Goal: Task Accomplishment & Management: Manage account settings

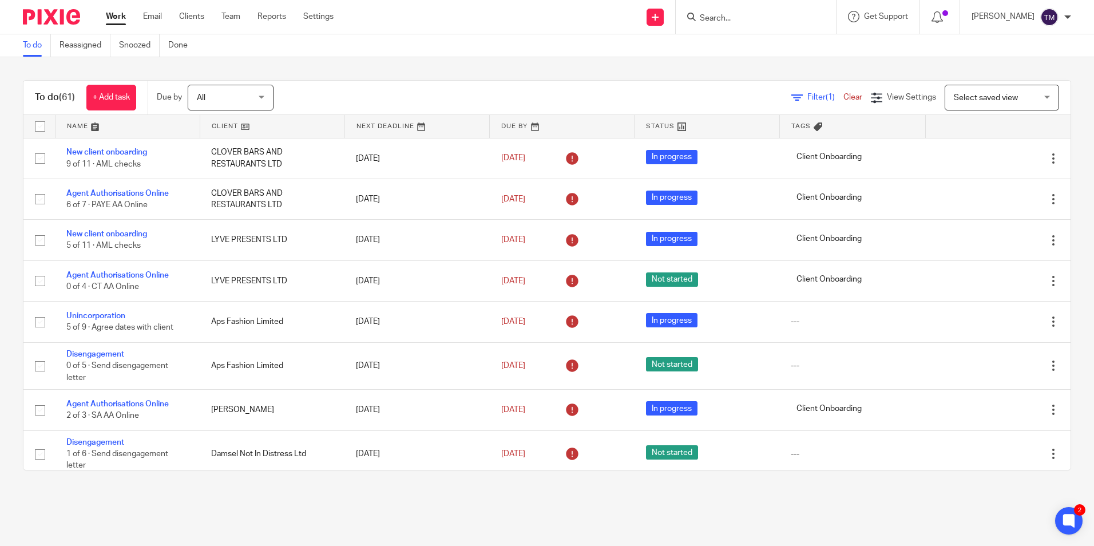
click at [122, 19] on link "Work" at bounding box center [116, 16] width 20 height 11
click at [807, 96] on span "Filter (1)" at bounding box center [825, 97] width 36 height 8
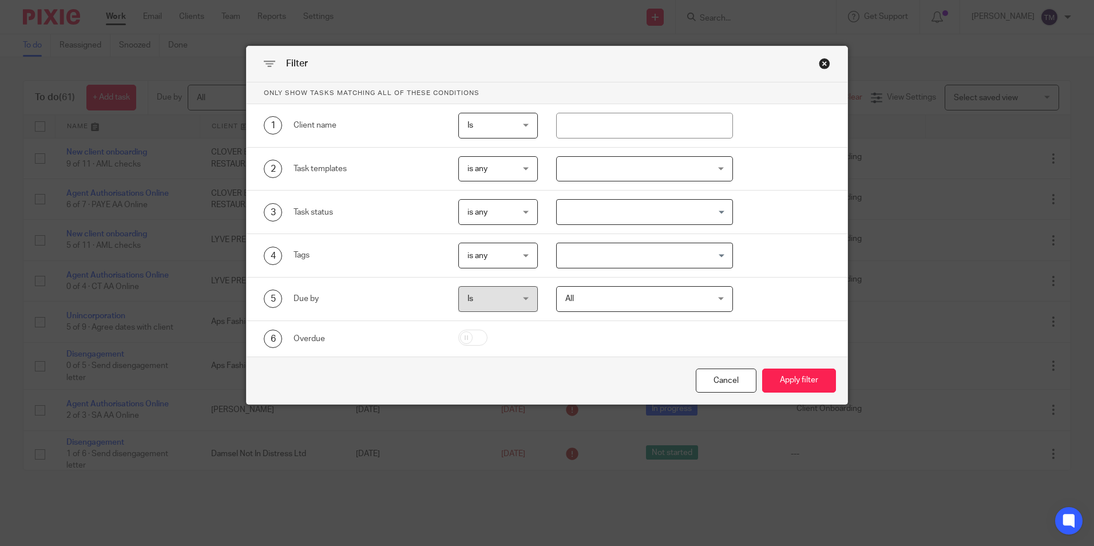
click at [603, 174] on div at bounding box center [644, 169] width 177 height 26
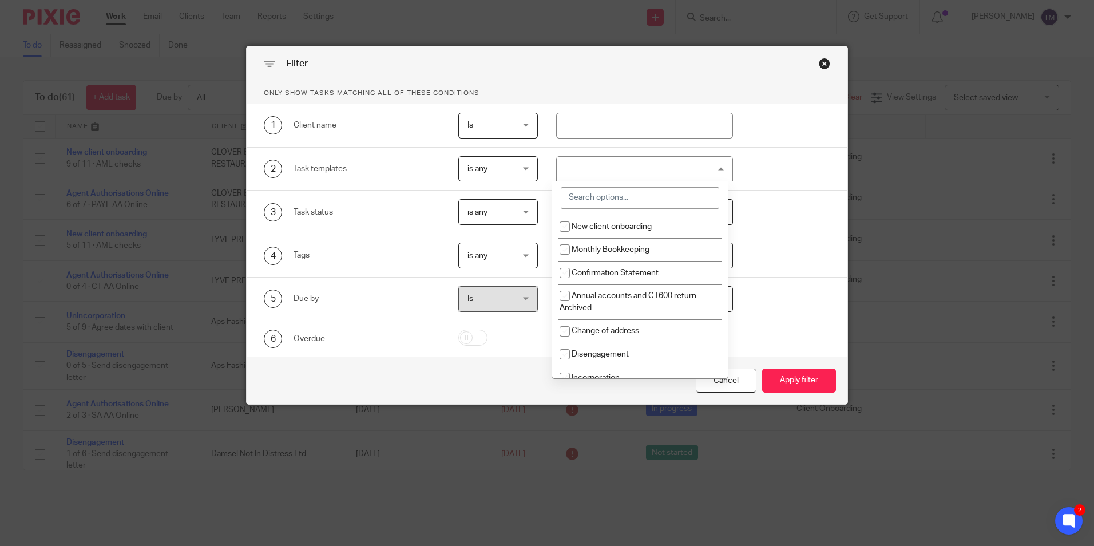
click at [601, 202] on input "search" at bounding box center [640, 198] width 158 height 22
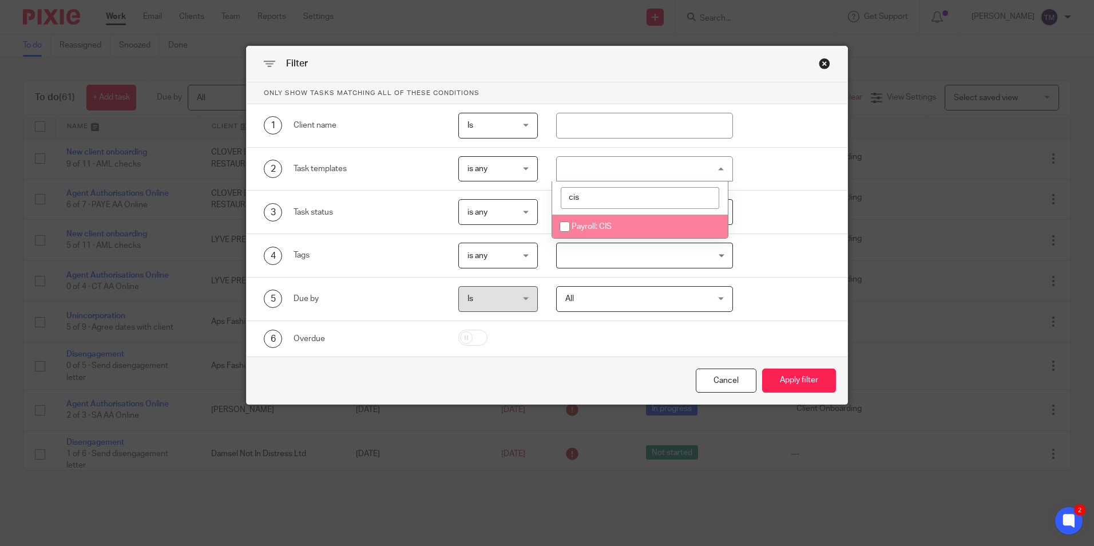
type input "cis"
click at [578, 223] on span "Payroll: CIS" at bounding box center [592, 227] width 40 height 8
checkbox input "true"
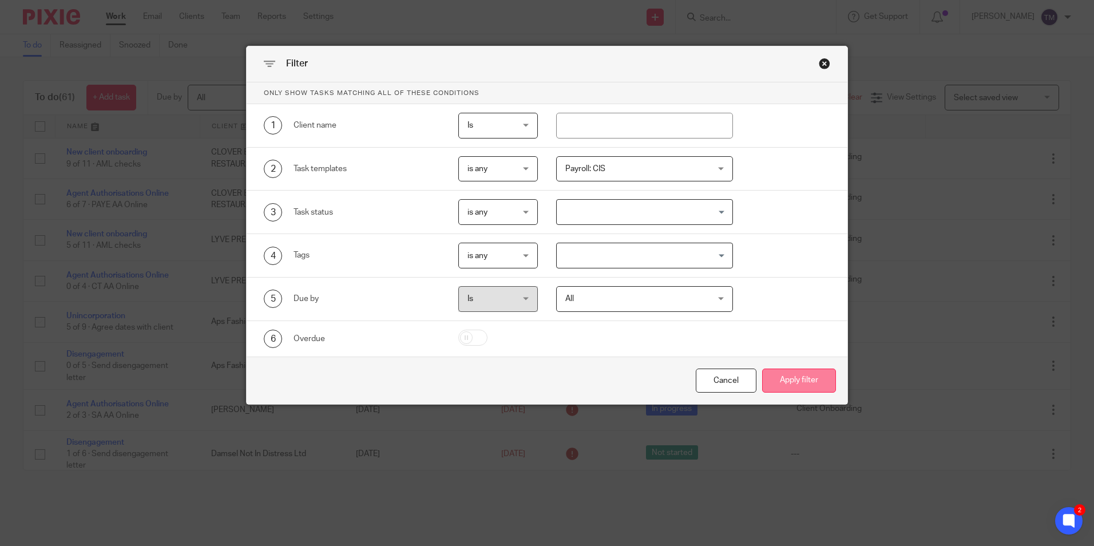
click at [811, 380] on button "Apply filter" at bounding box center [799, 380] width 74 height 25
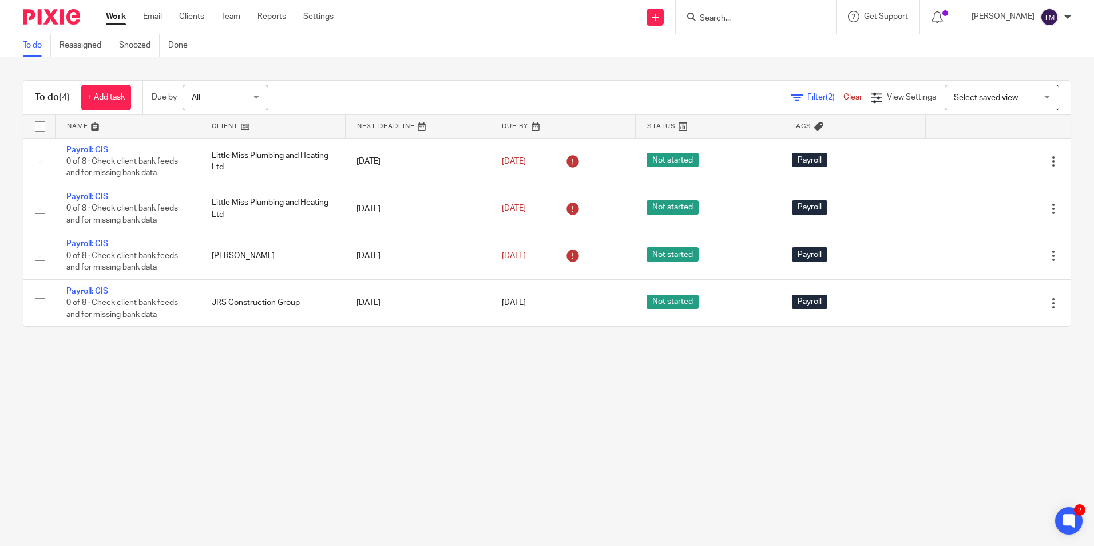
click at [738, 13] on form at bounding box center [760, 17] width 122 height 14
click at [737, 16] on input "Search" at bounding box center [750, 19] width 103 height 10
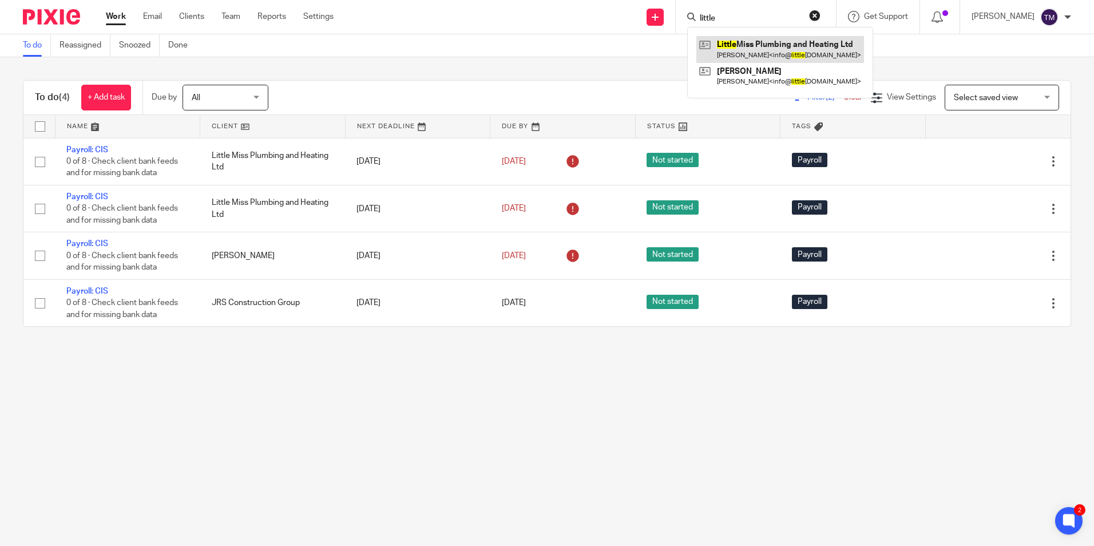
type input "little"
click at [781, 42] on link at bounding box center [780, 49] width 168 height 26
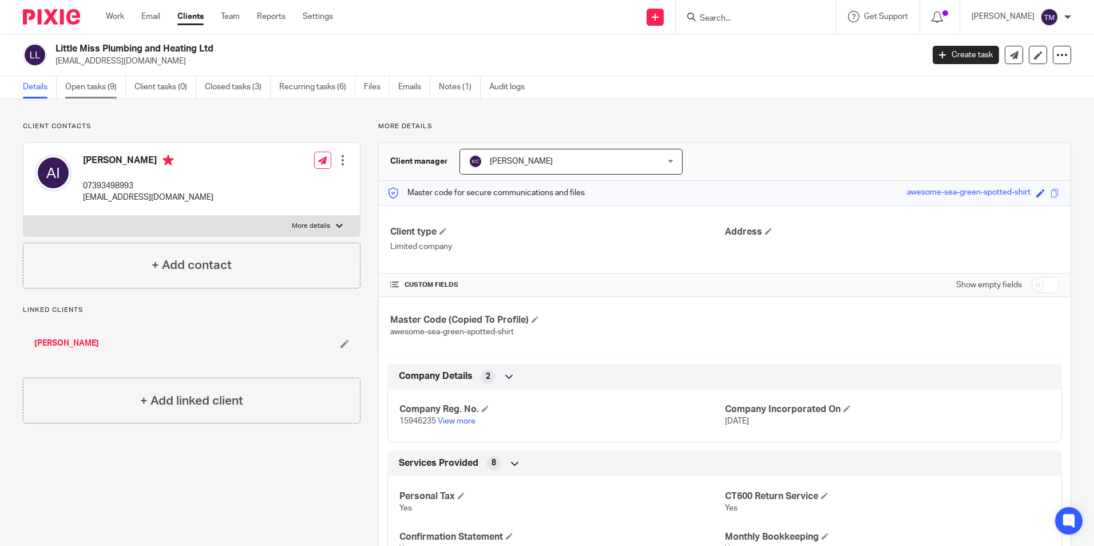
click at [95, 88] on link "Open tasks (9)" at bounding box center [95, 87] width 61 height 22
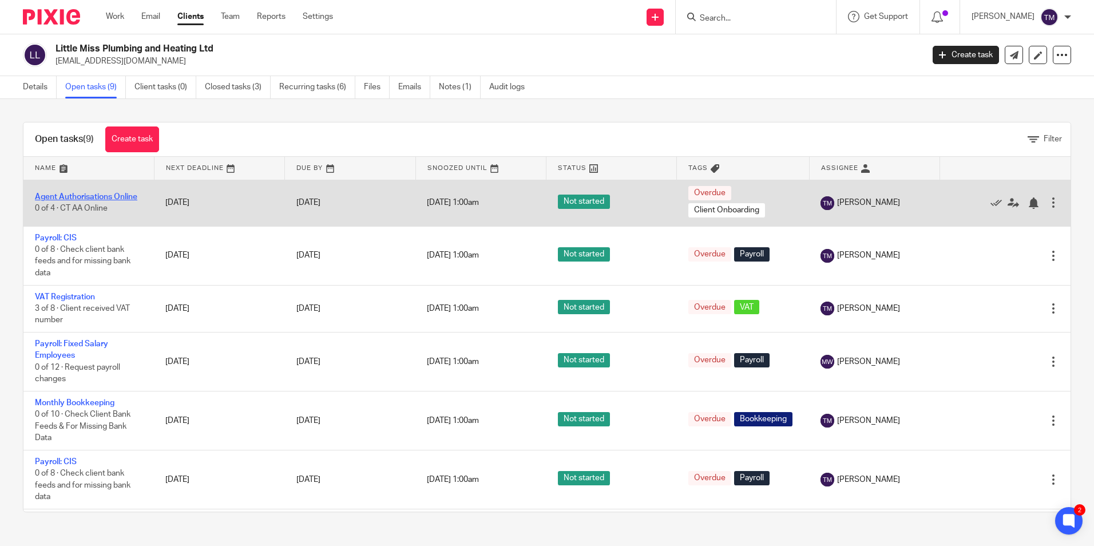
click at [90, 197] on link "Agent Authorisations Online" at bounding box center [86, 197] width 102 height 8
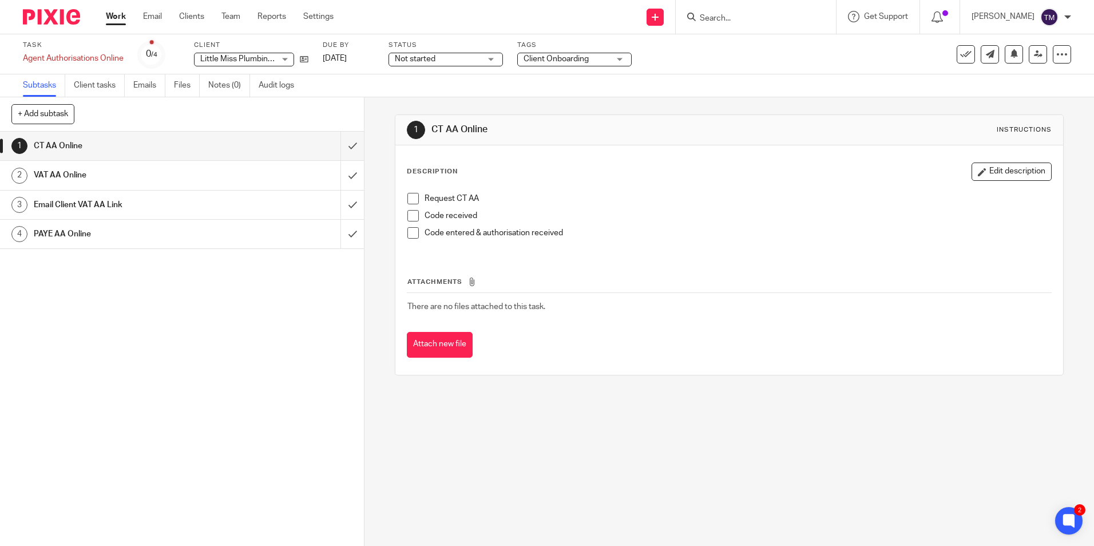
click at [169, 235] on h1 "PAYE AA Online" at bounding box center [132, 233] width 197 height 17
click at [195, 178] on h1 "VAT AA Online" at bounding box center [132, 174] width 197 height 17
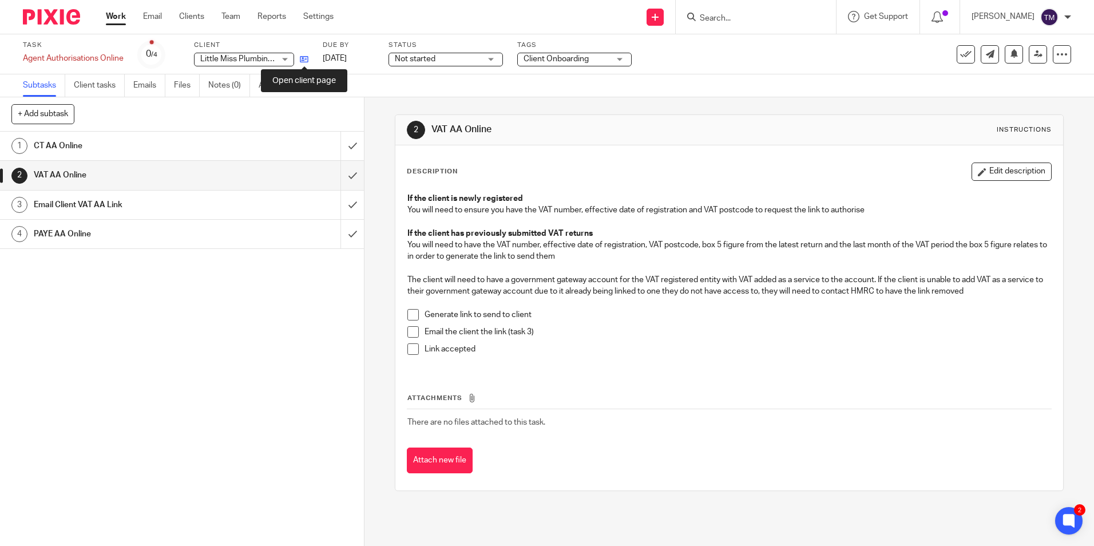
click at [304, 56] on icon at bounding box center [304, 59] width 9 height 9
click at [744, 18] on input "Search" at bounding box center [750, 19] width 103 height 10
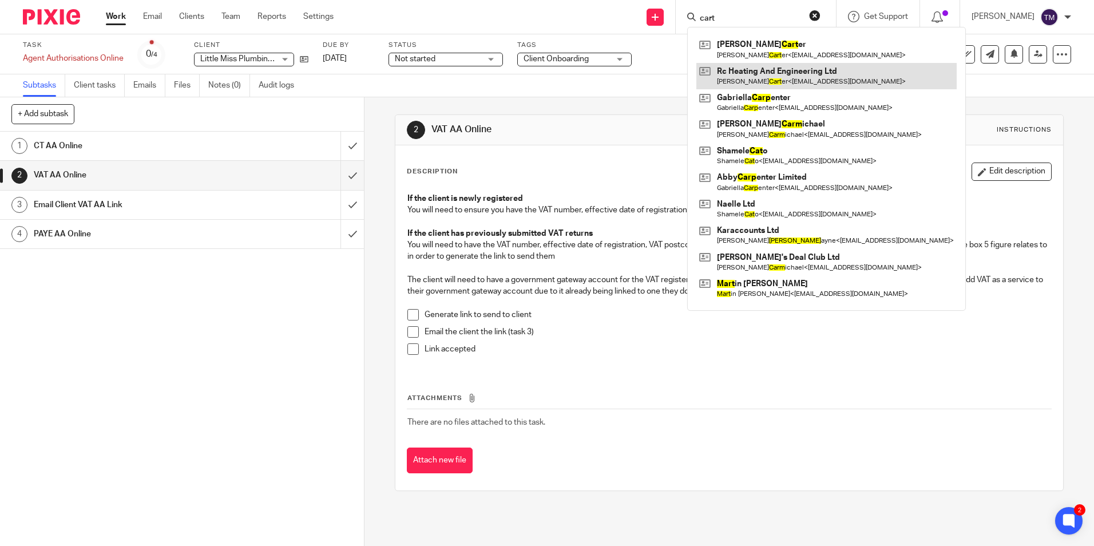
type input "cart"
click at [816, 73] on link at bounding box center [826, 76] width 260 height 26
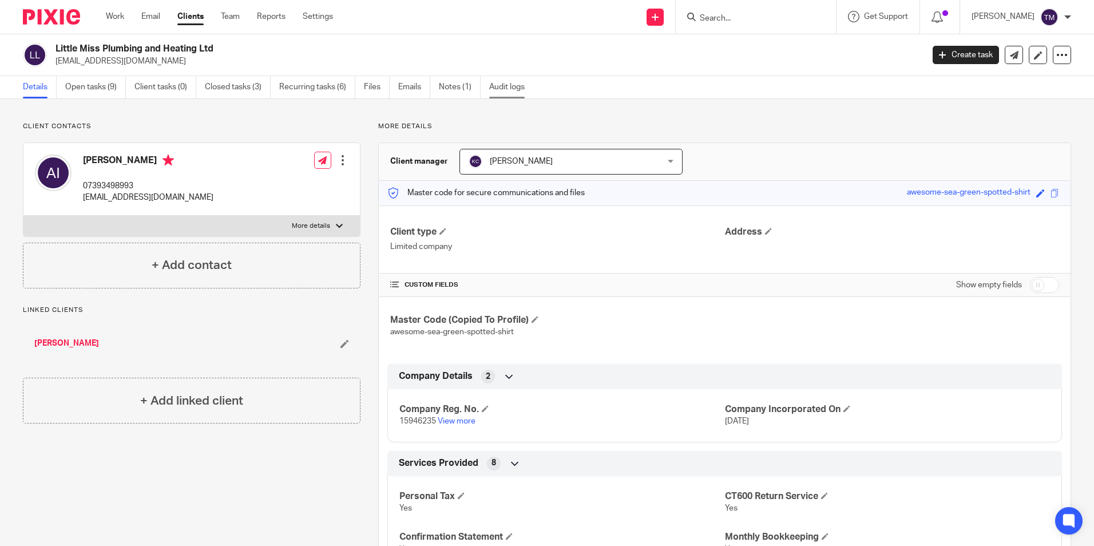
click at [521, 91] on link "Audit logs" at bounding box center [511, 87] width 44 height 22
click at [380, 93] on link "Files" at bounding box center [377, 87] width 26 height 22
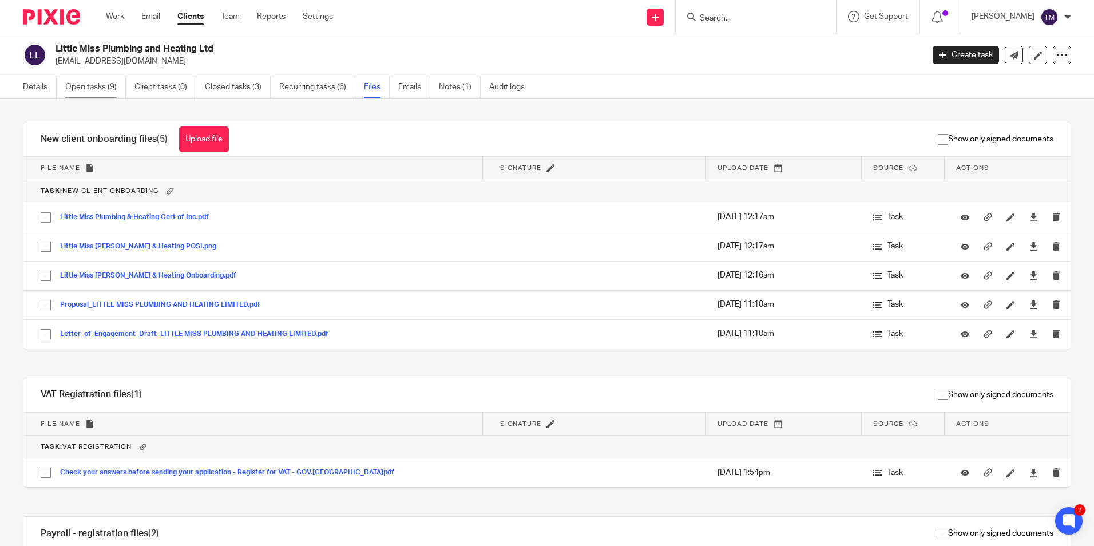
click at [88, 89] on link "Open tasks (9)" at bounding box center [95, 87] width 61 height 22
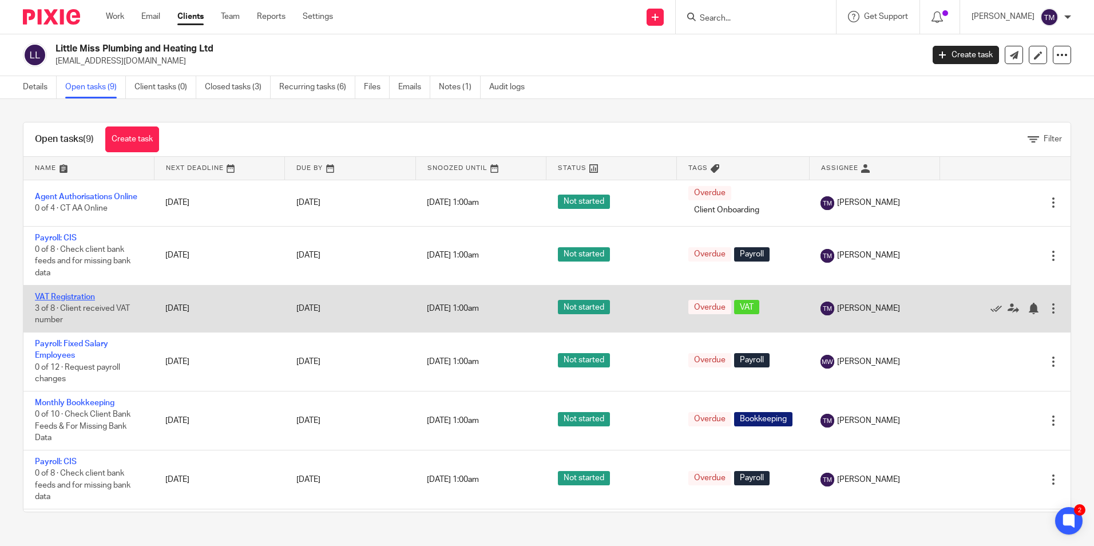
click at [85, 297] on link "VAT Registration" at bounding box center [65, 297] width 60 height 8
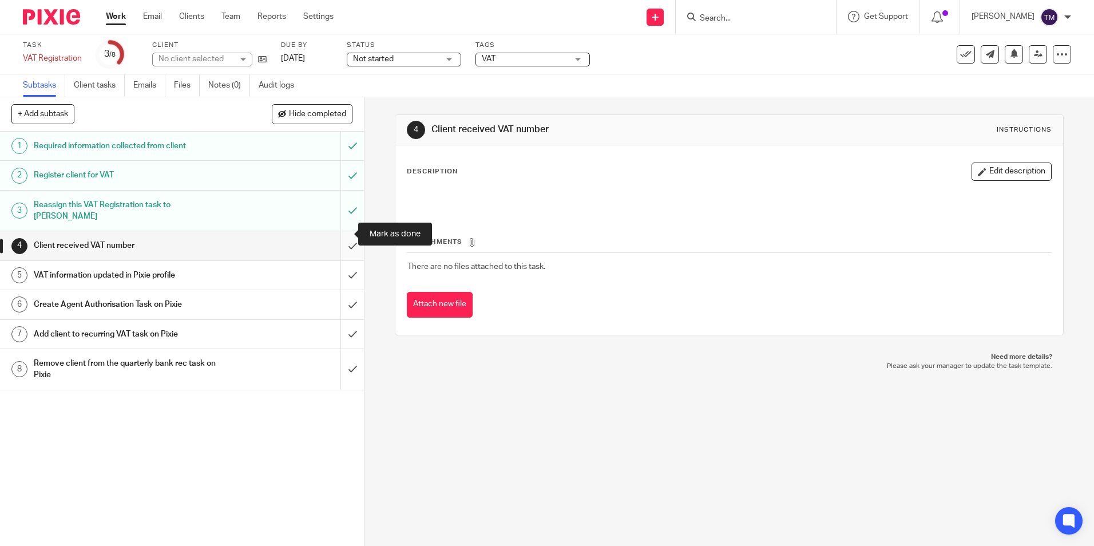
click at [341, 232] on input "submit" at bounding box center [182, 245] width 364 height 29
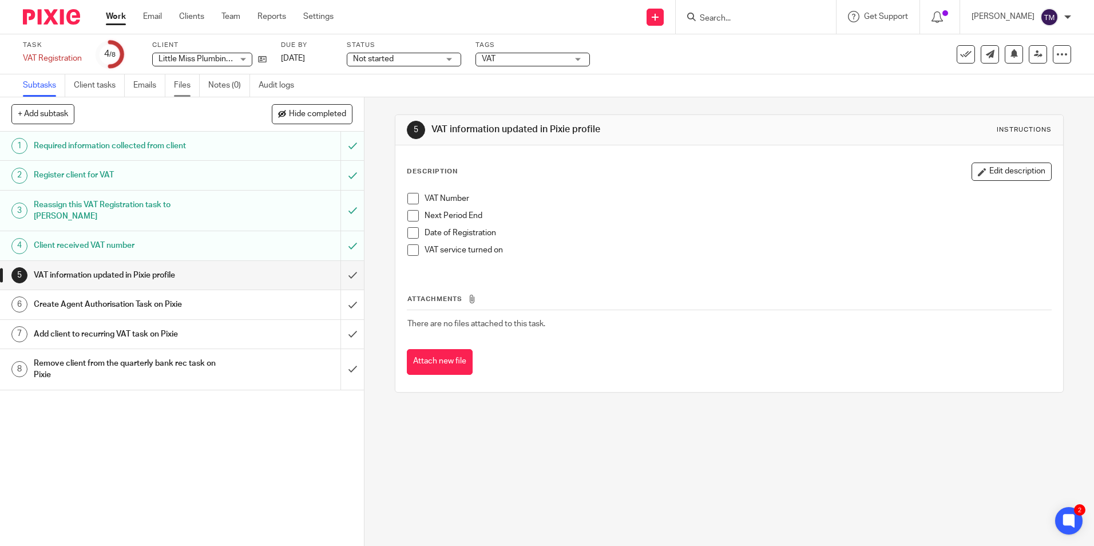
click at [185, 86] on link "Files" at bounding box center [187, 85] width 26 height 22
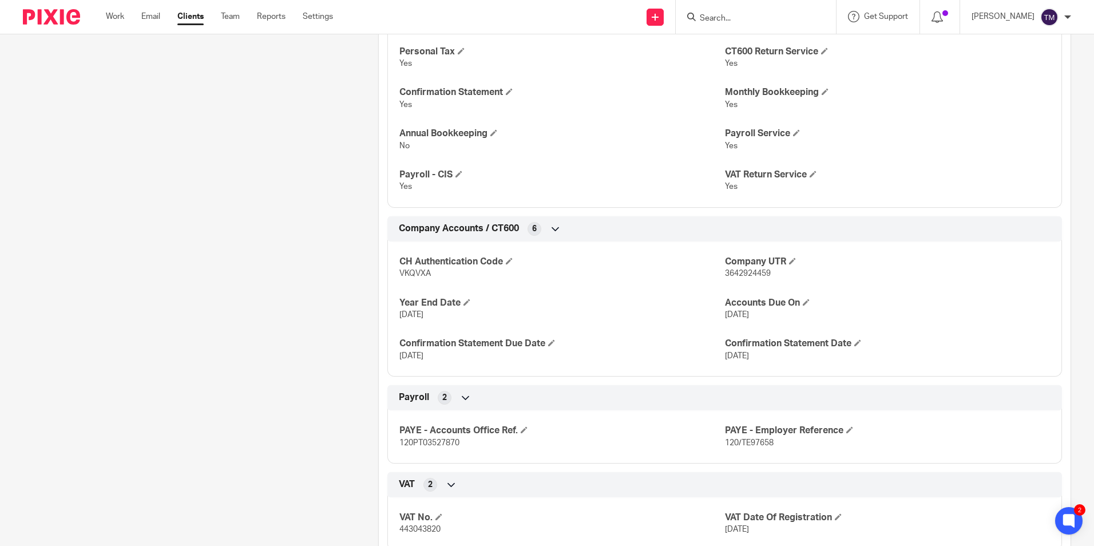
scroll to position [568, 0]
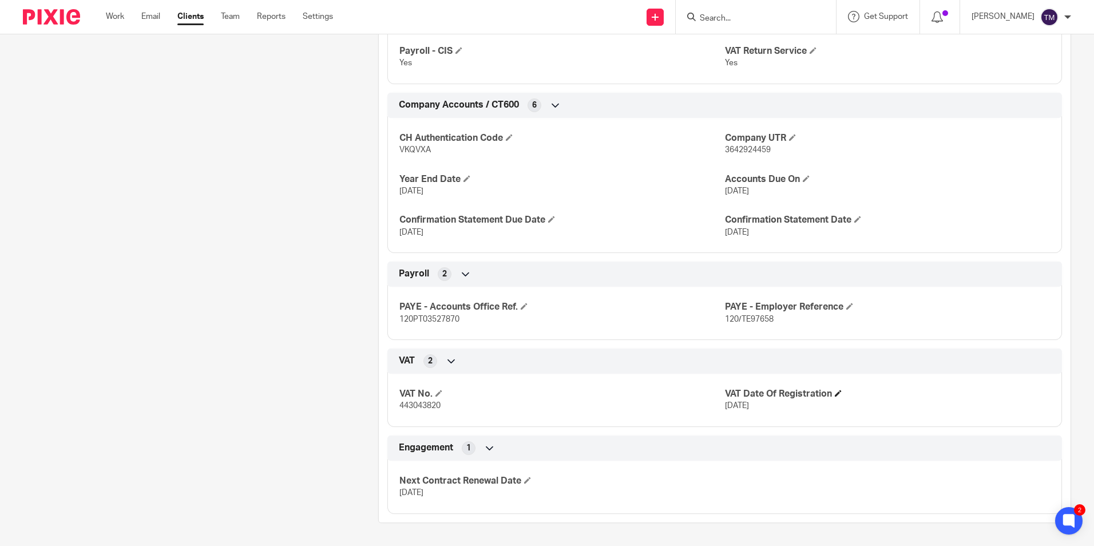
click at [957, 391] on h4 "VAT Date Of Registration" at bounding box center [887, 394] width 325 height 12
click at [437, 392] on span at bounding box center [438, 393] width 7 height 7
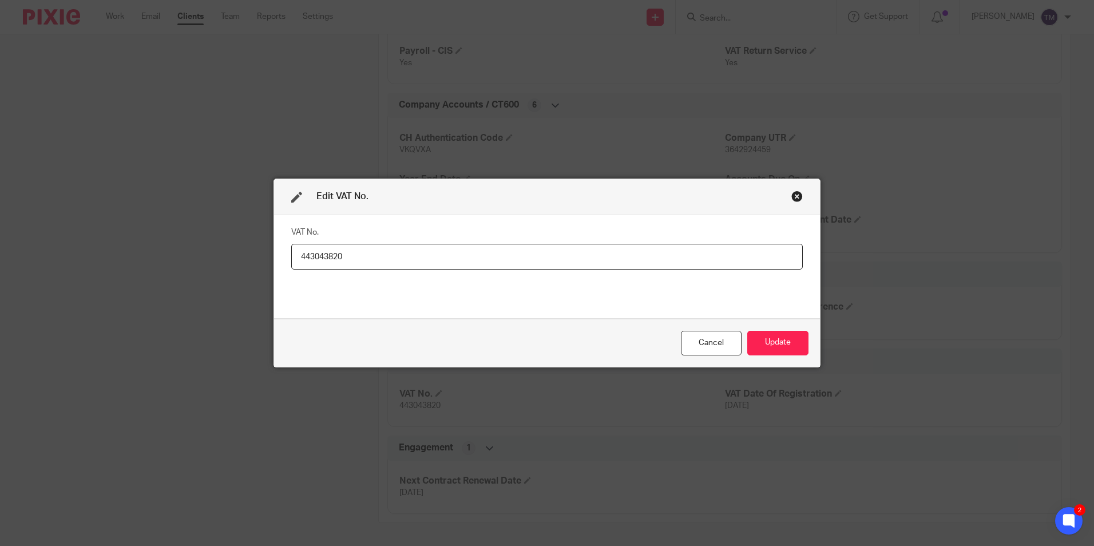
drag, startPoint x: 358, startPoint y: 262, endPoint x: 286, endPoint y: 260, distance: 72.1
click at [286, 260] on div "VAT No. 443043820" at bounding box center [547, 267] width 546 height 104
type input "494094951"
click at [773, 339] on button "Update" at bounding box center [777, 343] width 61 height 25
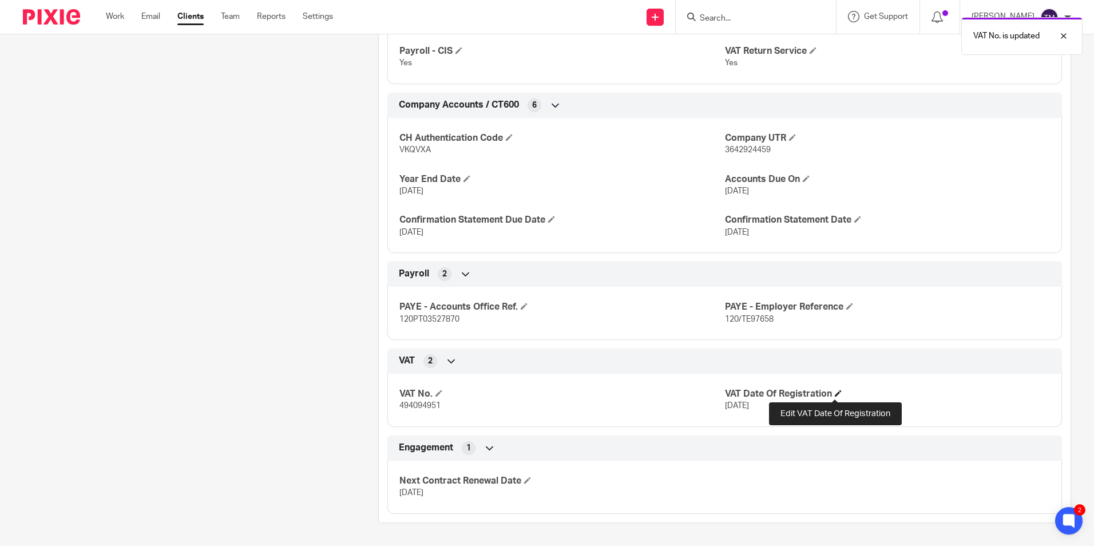
click at [836, 393] on span at bounding box center [838, 393] width 7 height 7
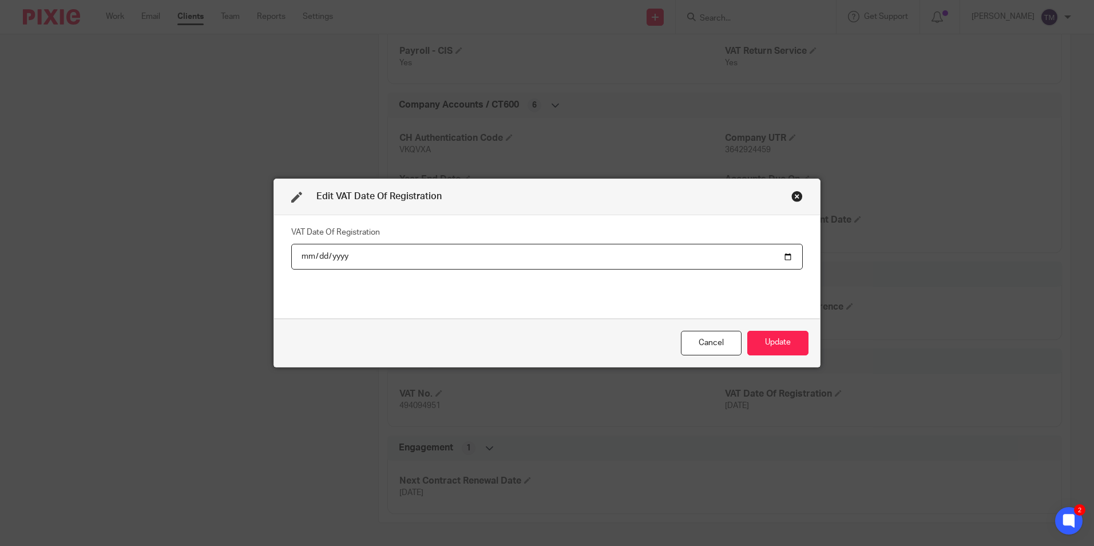
click at [781, 253] on input "2023-01-07" at bounding box center [546, 257] width 511 height 26
click at [785, 257] on input "2023-01-07" at bounding box center [546, 257] width 511 height 26
type input "2024-09-09"
click at [789, 341] on button "Update" at bounding box center [777, 343] width 61 height 25
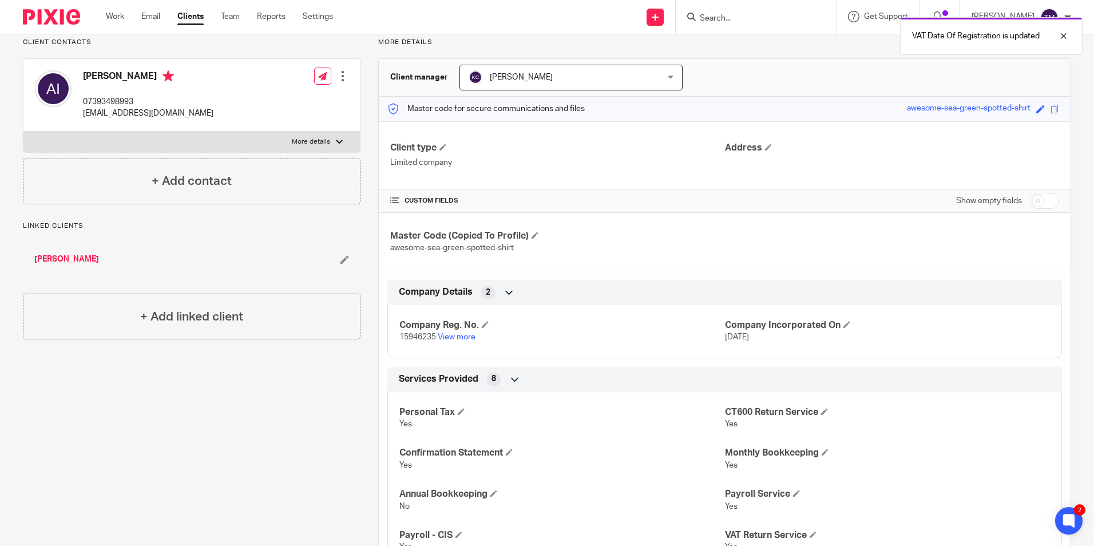
scroll to position [0, 0]
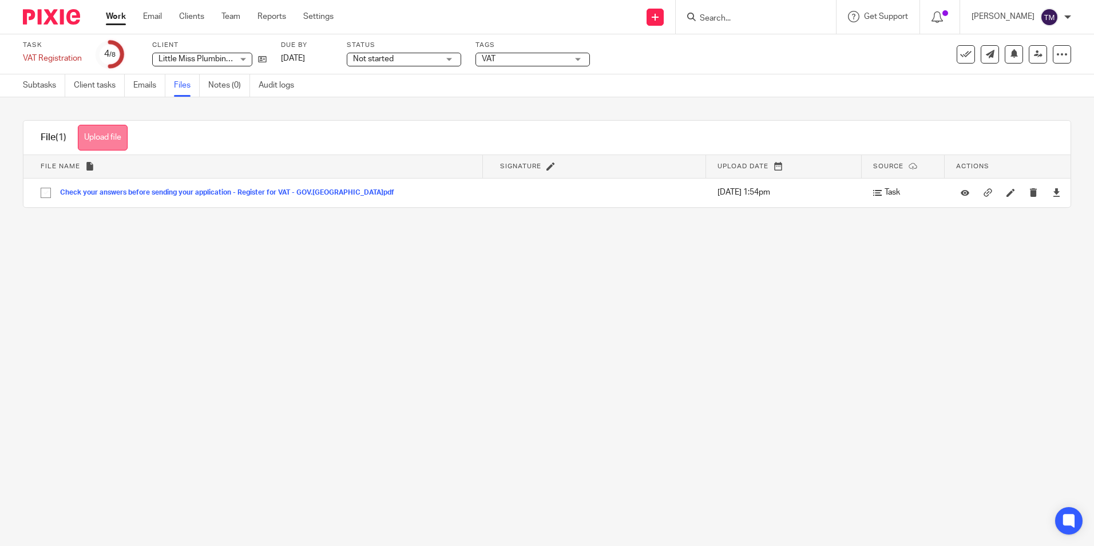
click at [94, 139] on button "Upload file" at bounding box center [103, 138] width 50 height 26
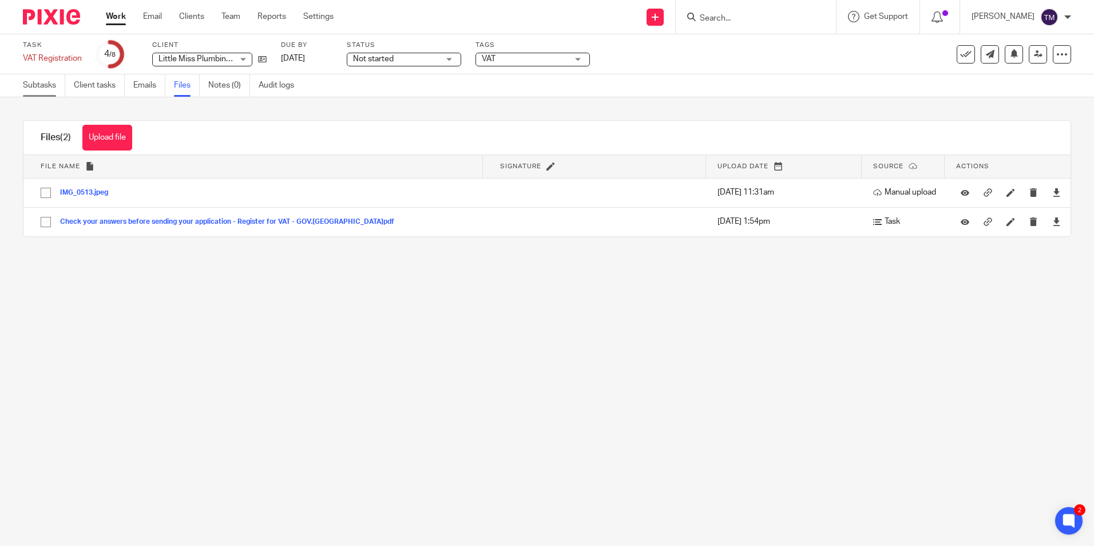
click at [40, 88] on link "Subtasks" at bounding box center [44, 85] width 42 height 22
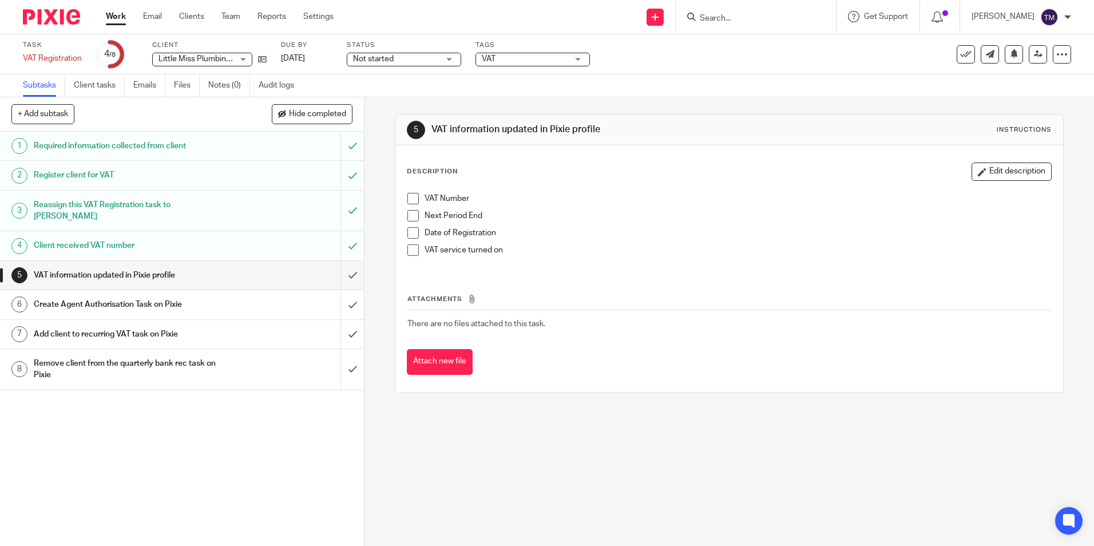
click at [414, 196] on span at bounding box center [412, 198] width 11 height 11
click at [410, 232] on span at bounding box center [412, 232] width 11 height 11
drag, startPoint x: 263, startPoint y: 58, endPoint x: 153, endPoint y: 14, distance: 117.8
click at [414, 252] on span at bounding box center [412, 249] width 11 height 11
click at [278, 296] on div "Create Agent Authorisation Task on Pixie" at bounding box center [182, 304] width 296 height 17
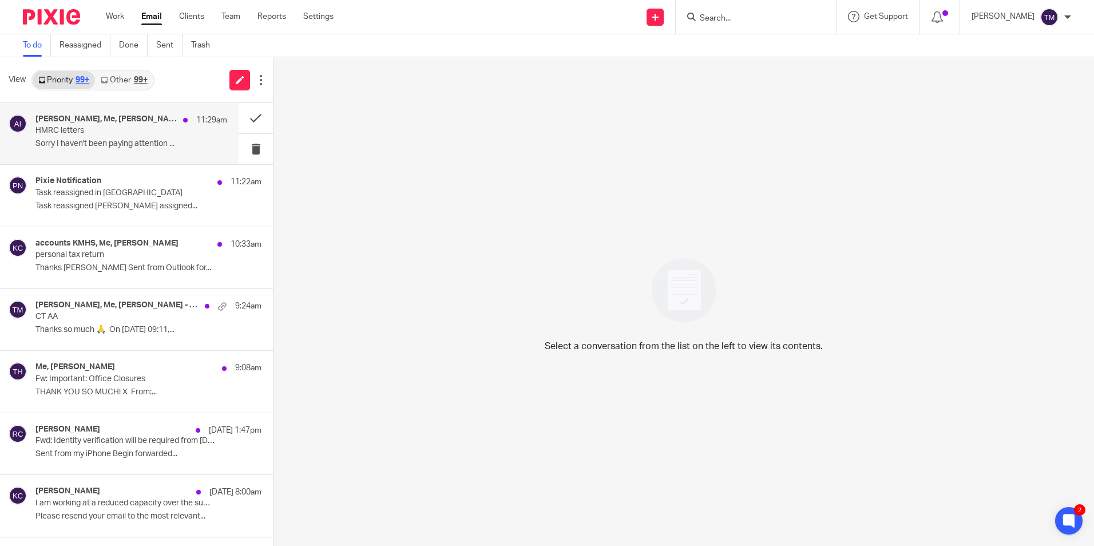
click at [158, 154] on div "[PERSON_NAME], Me, [PERSON_NAME] 11:29am HMRC letters Sorry I haven't been payi…" at bounding box center [119, 133] width 239 height 61
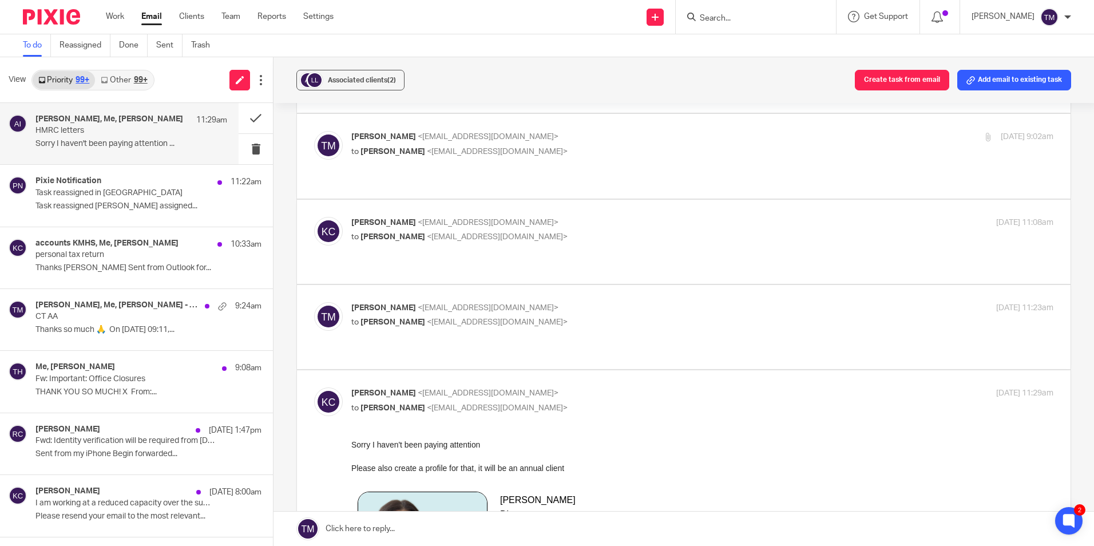
scroll to position [220, 0]
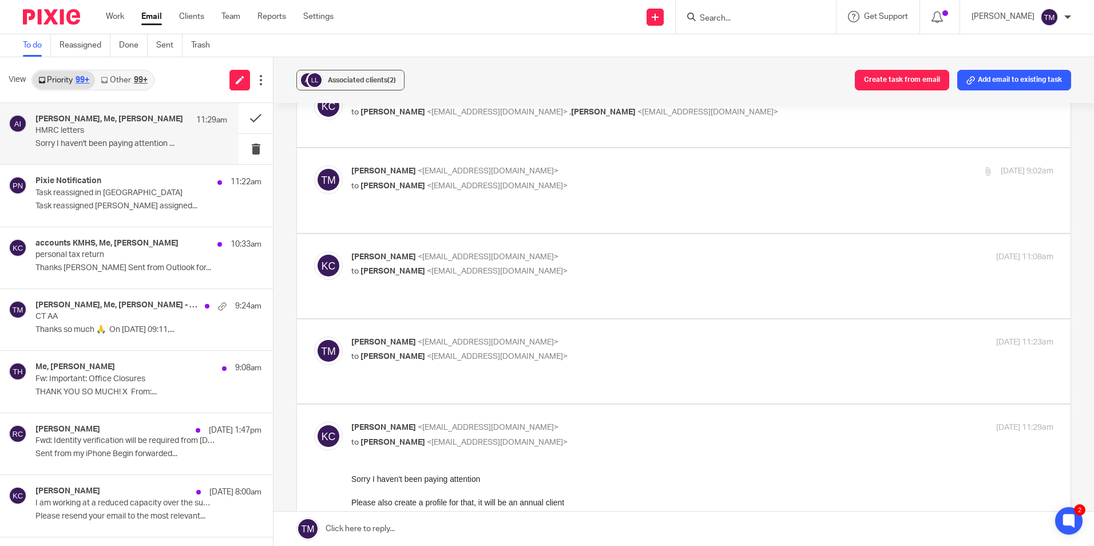
click at [591, 336] on p "Taylor Moss <admin@karaccounts.com>" at bounding box center [585, 342] width 468 height 12
checkbox input "true"
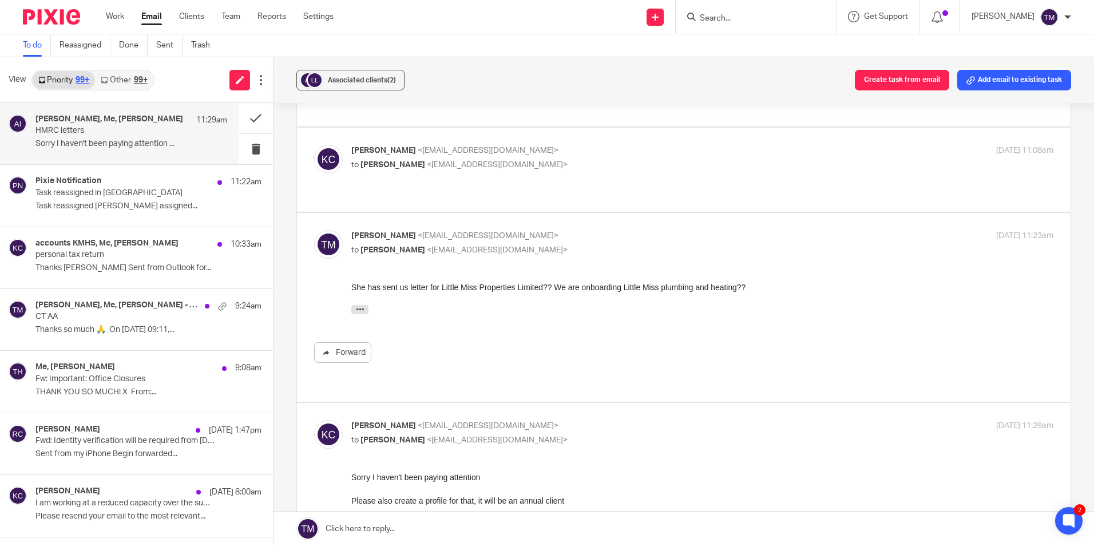
scroll to position [334, 0]
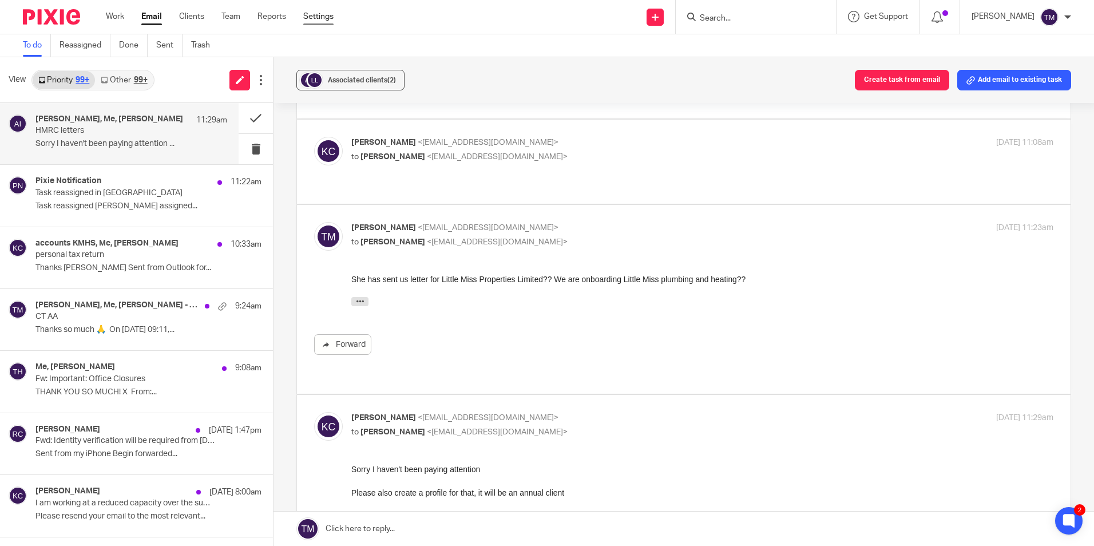
click at [324, 20] on link "Settings" at bounding box center [318, 16] width 30 height 11
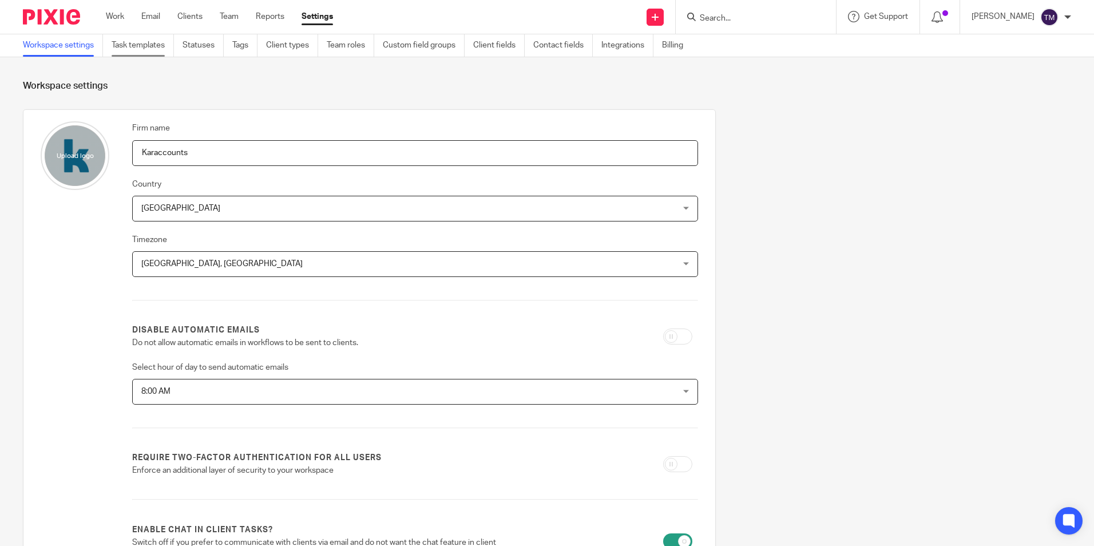
click at [162, 48] on link "Task templates" at bounding box center [143, 45] width 62 height 22
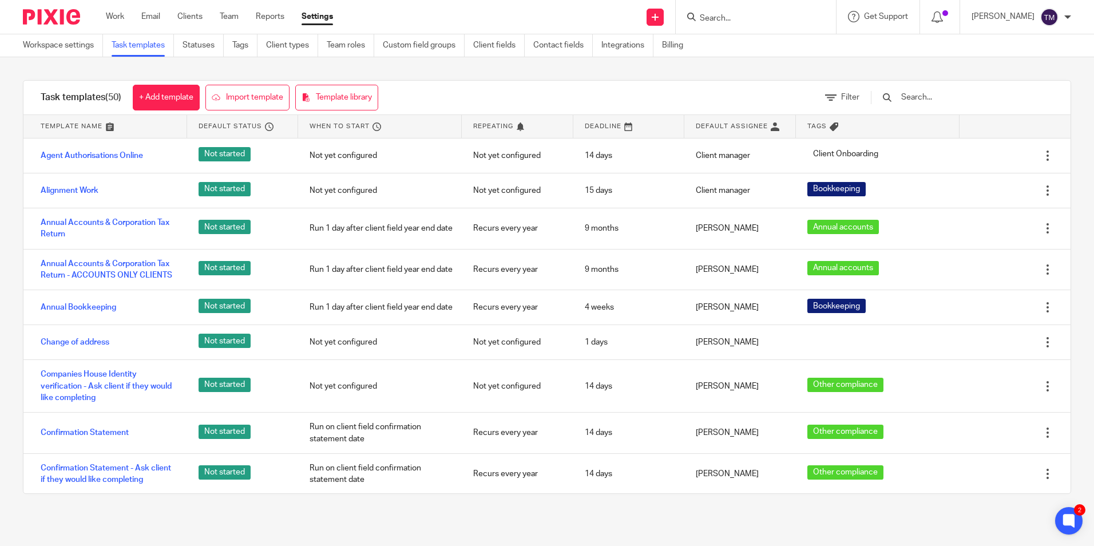
click at [946, 99] on input "text" at bounding box center [966, 97] width 133 height 13
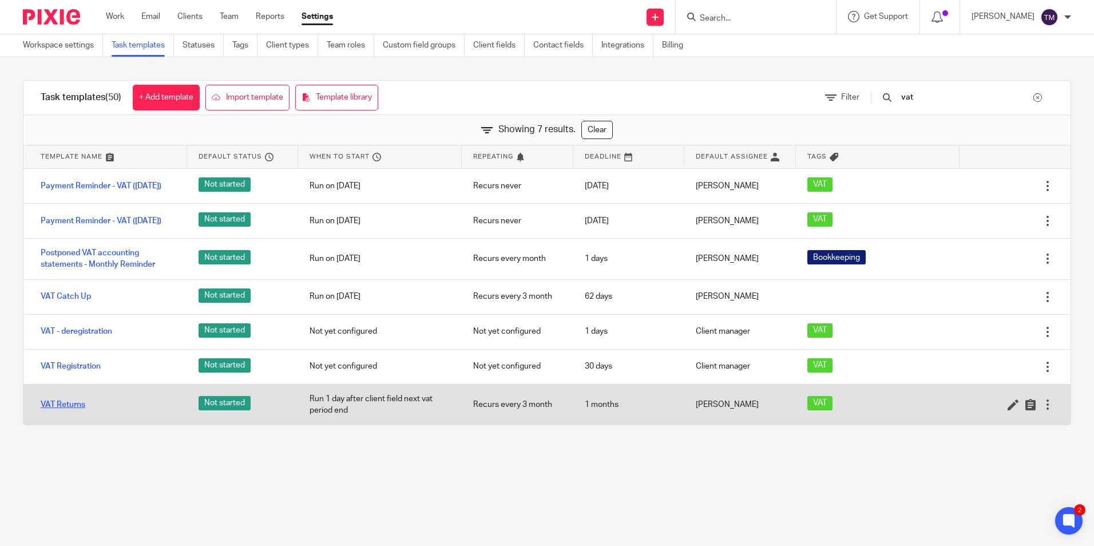
type input "vat"
click at [68, 410] on link "VAT Returns" at bounding box center [63, 404] width 45 height 11
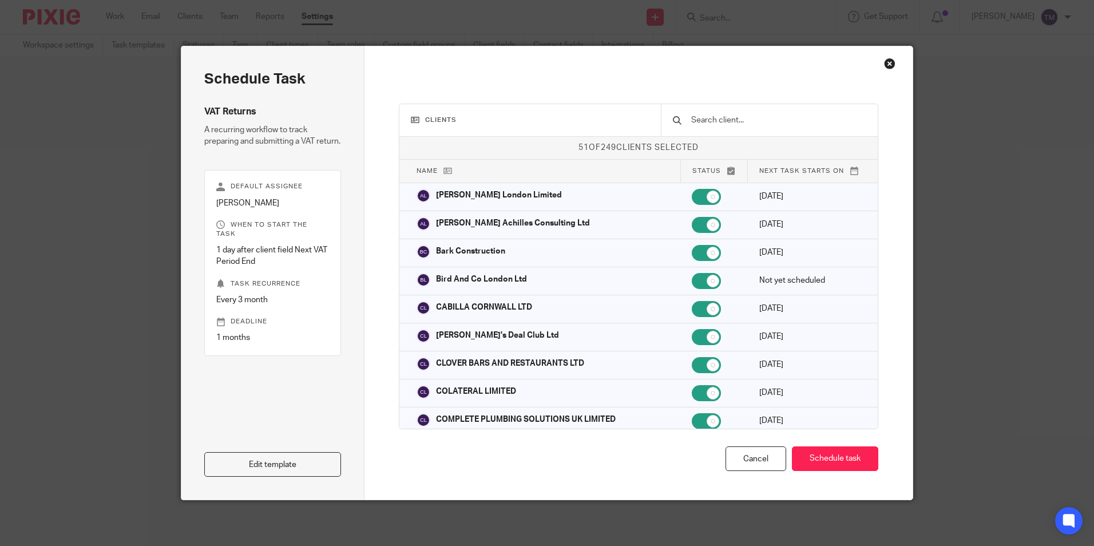
click at [736, 116] on input "text" at bounding box center [778, 120] width 176 height 13
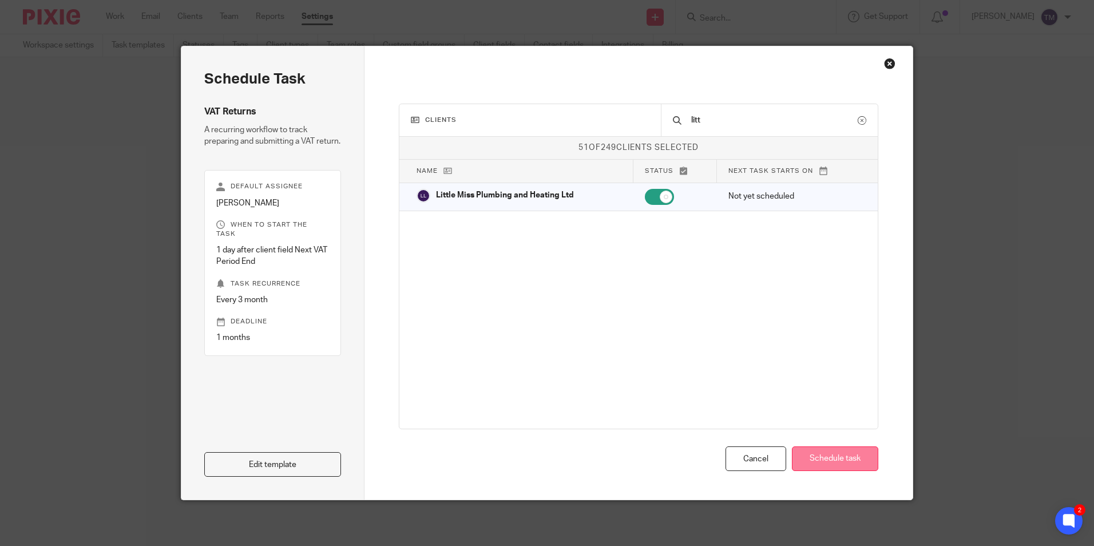
type input "litt"
click at [847, 463] on button "Schedule task" at bounding box center [835, 458] width 86 height 25
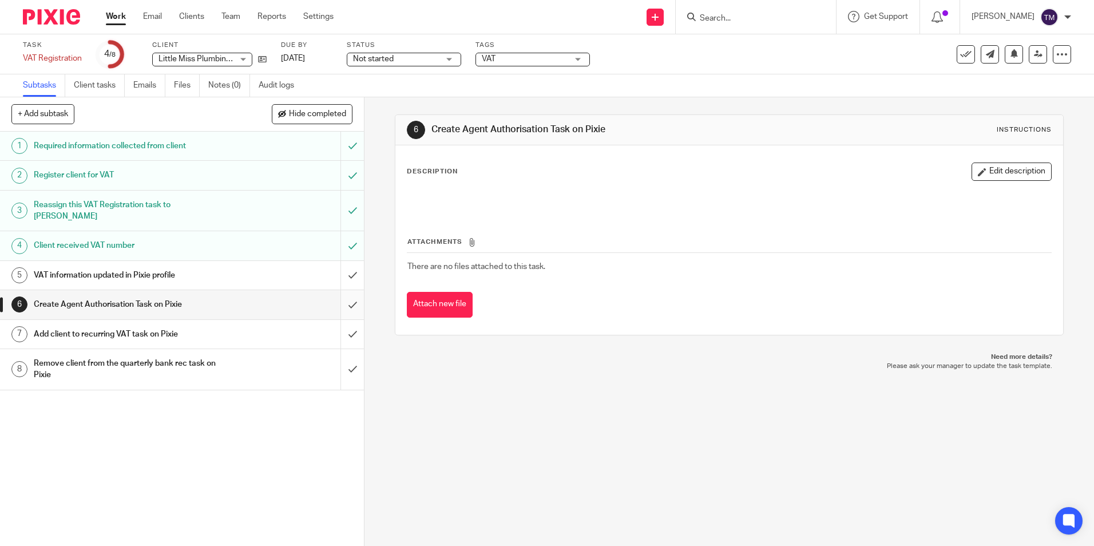
click at [340, 296] on input "submit" at bounding box center [182, 304] width 364 height 29
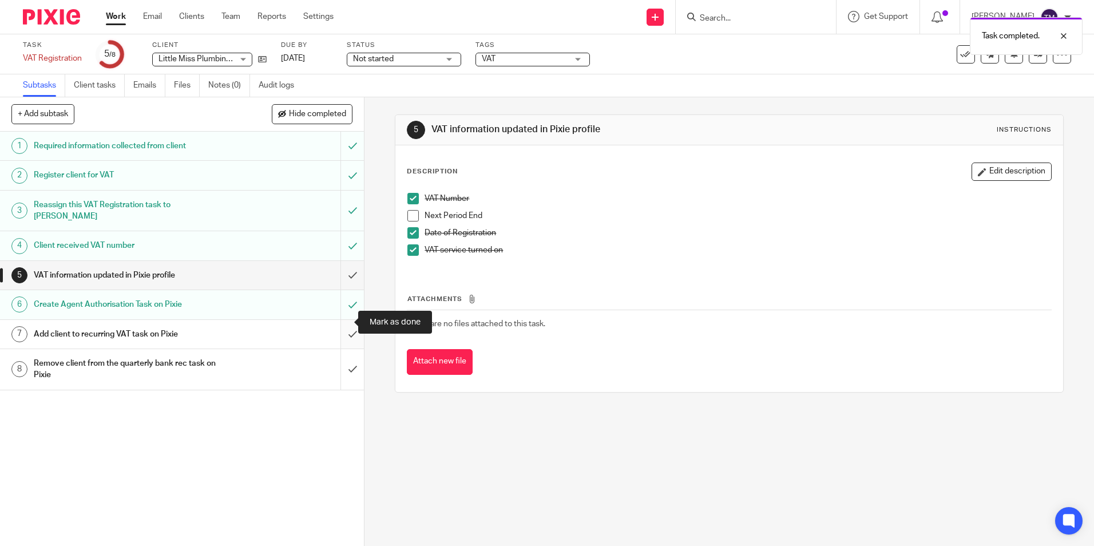
click at [338, 323] on input "submit" at bounding box center [182, 334] width 364 height 29
click at [342, 359] on input "submit" at bounding box center [182, 369] width 364 height 41
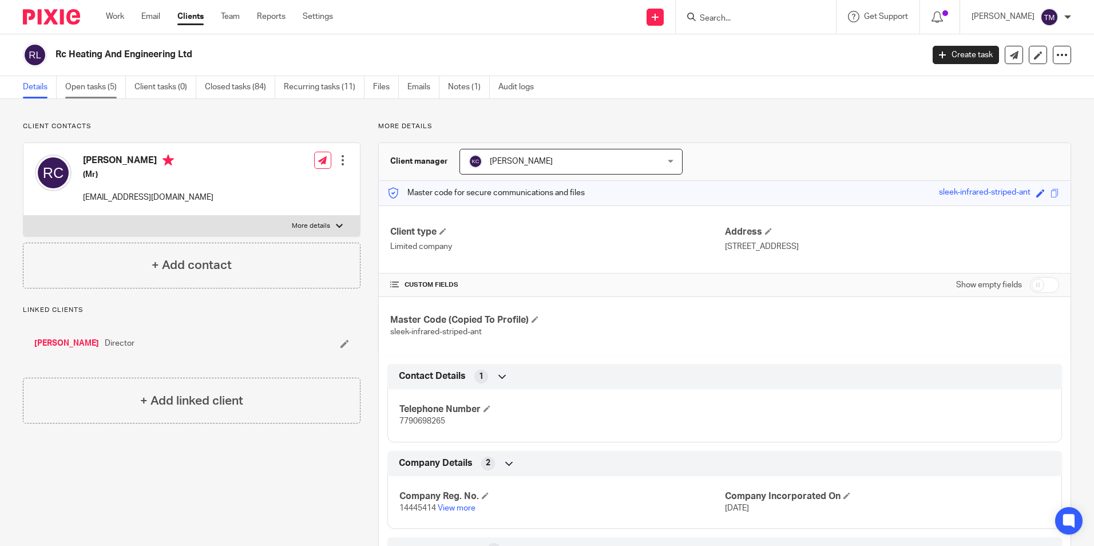
click at [106, 88] on link "Open tasks (5)" at bounding box center [95, 87] width 61 height 22
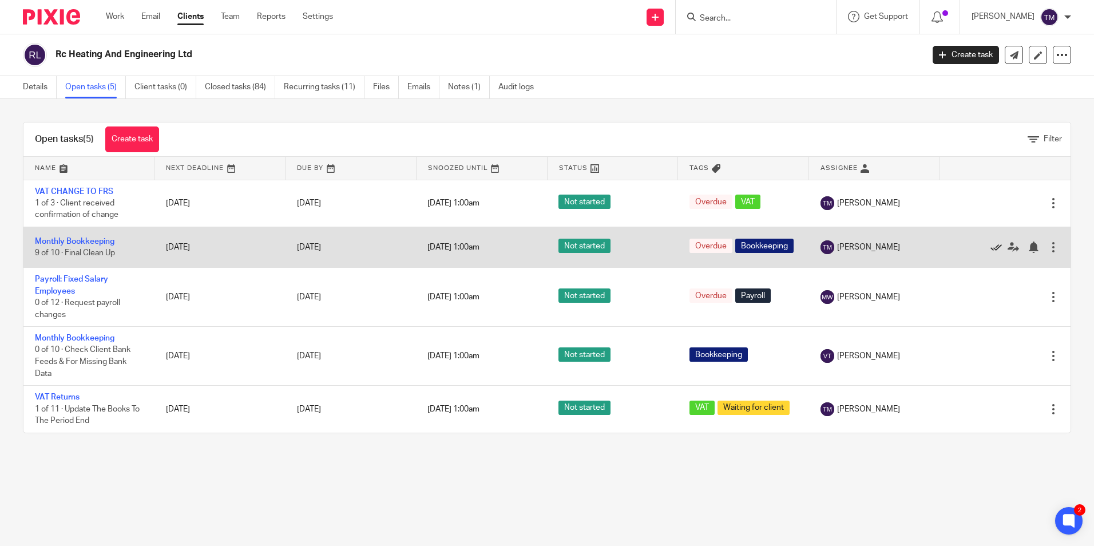
click at [990, 252] on icon at bounding box center [995, 246] width 11 height 11
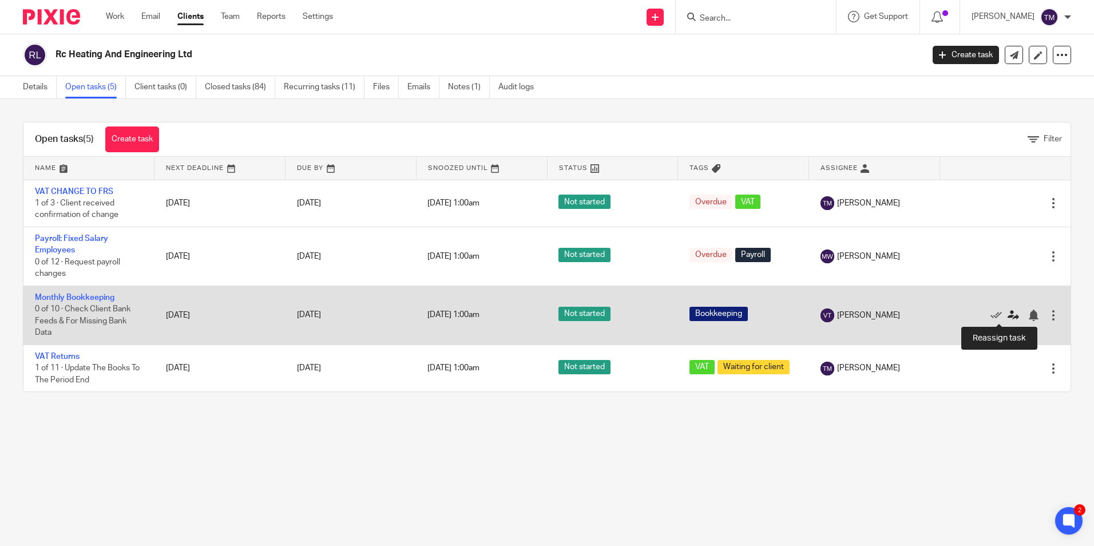
click at [1007, 311] on icon at bounding box center [1012, 315] width 11 height 11
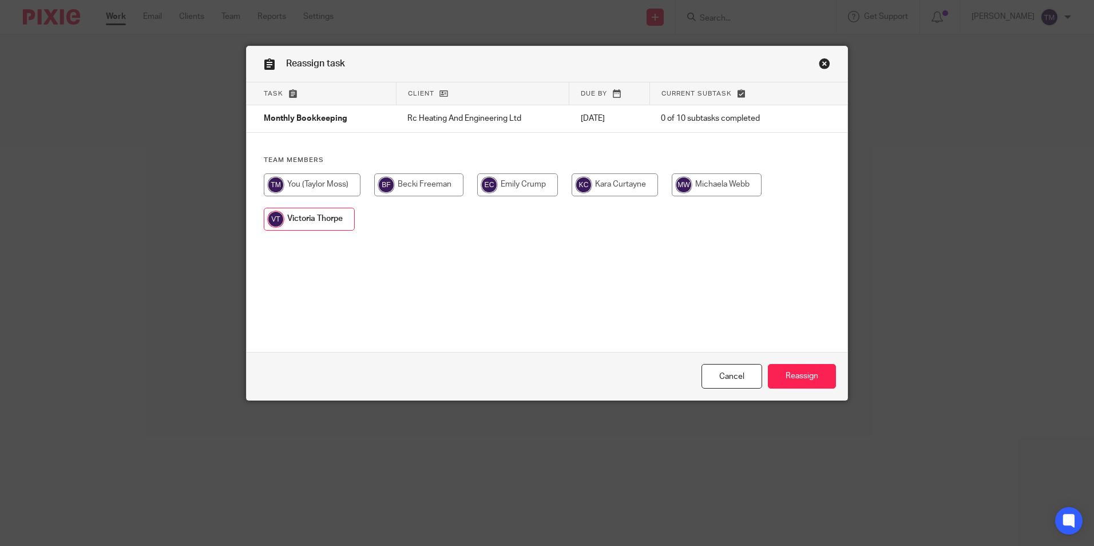
click at [277, 187] on input "radio" at bounding box center [312, 184] width 97 height 23
radio input "true"
click at [786, 380] on input "Reassign" at bounding box center [802, 376] width 68 height 25
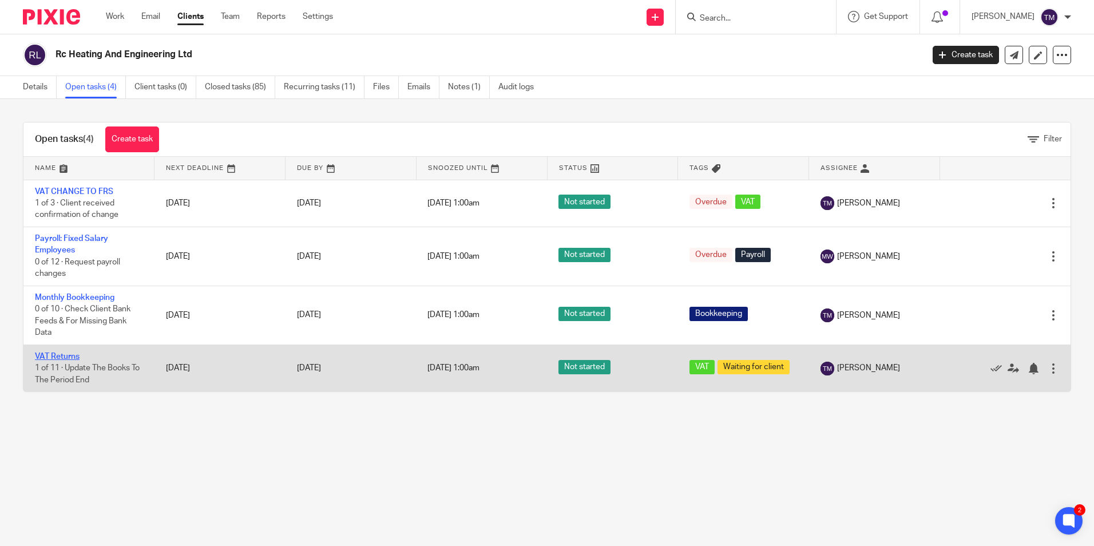
click at [78, 355] on link "VAT Returns" at bounding box center [57, 356] width 45 height 8
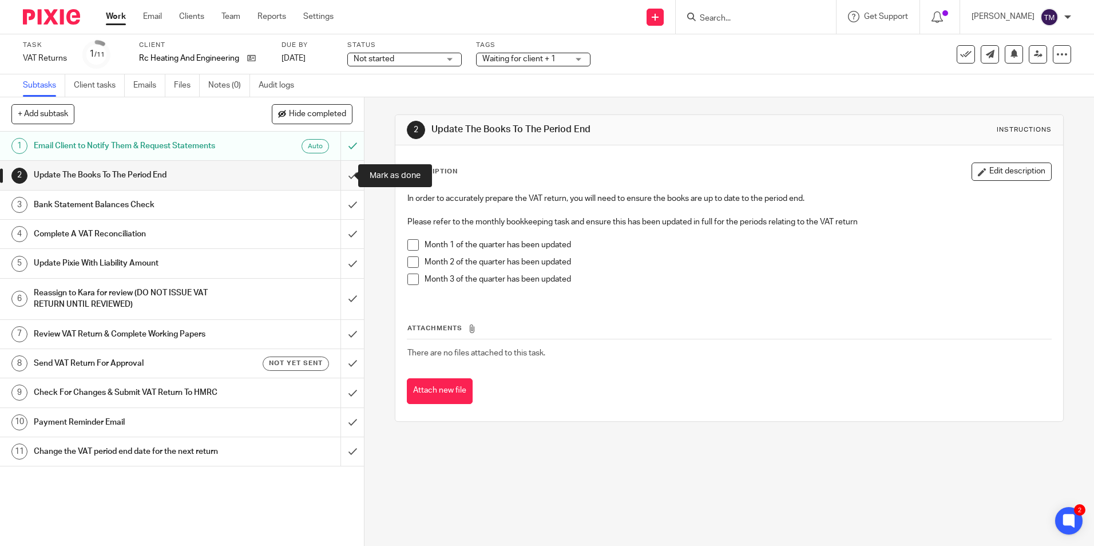
click at [338, 172] on input "submit" at bounding box center [182, 175] width 364 height 29
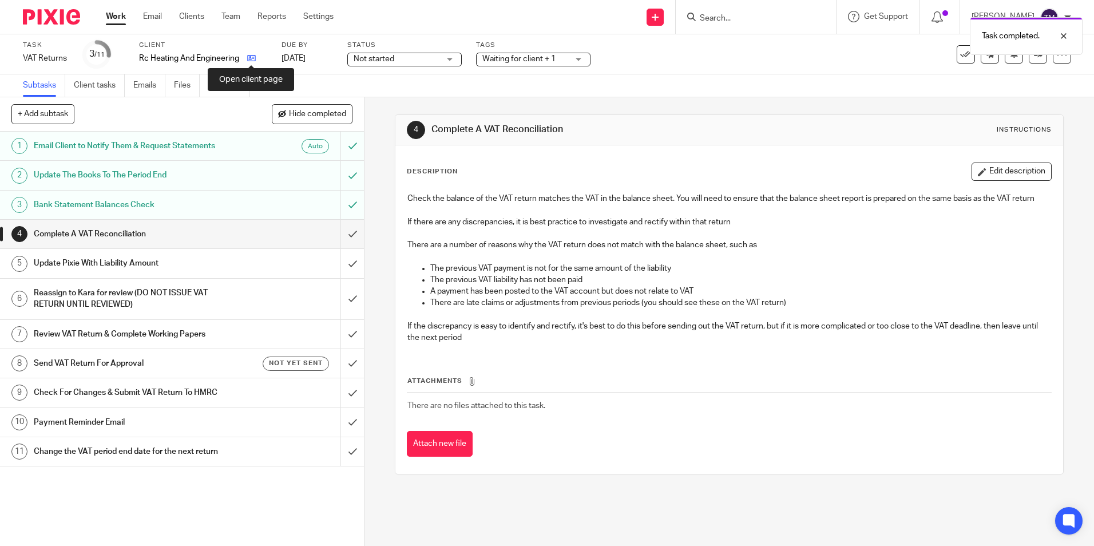
click at [251, 59] on icon at bounding box center [251, 58] width 9 height 9
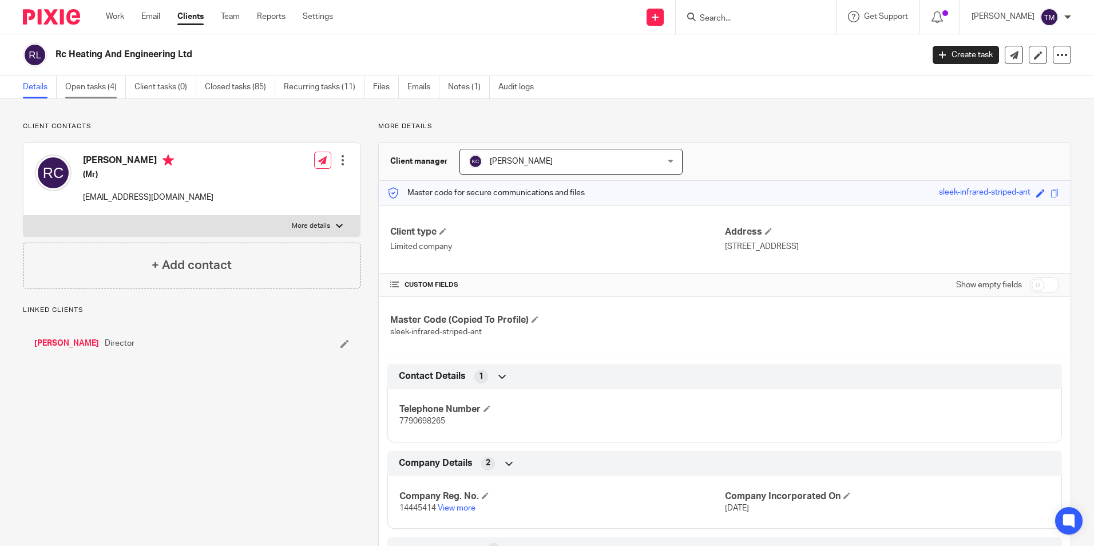
click at [115, 90] on link "Open tasks (4)" at bounding box center [95, 87] width 61 height 22
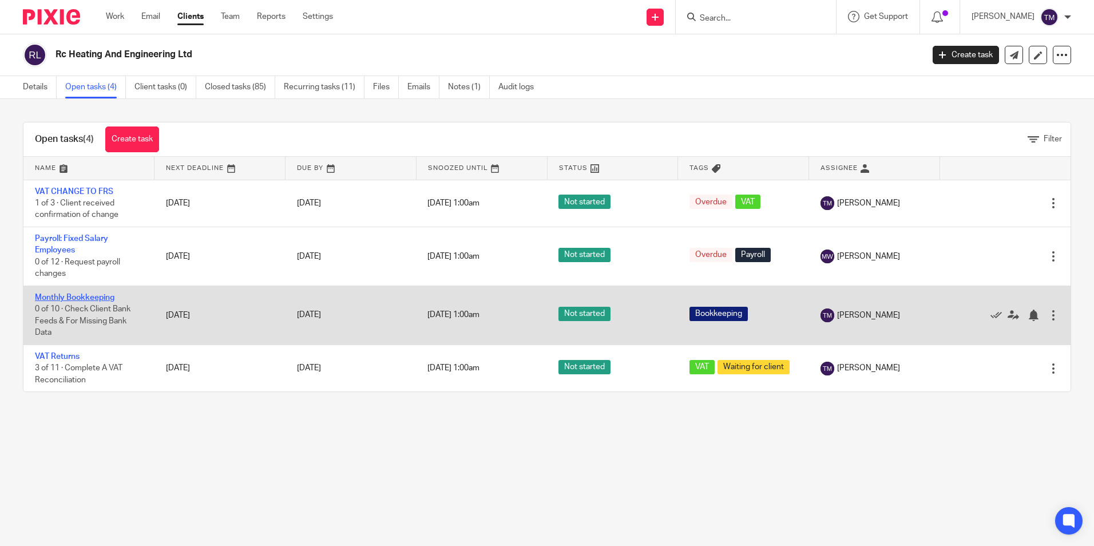
click at [68, 297] on link "Monthly Bookkeeping" at bounding box center [75, 297] width 80 height 8
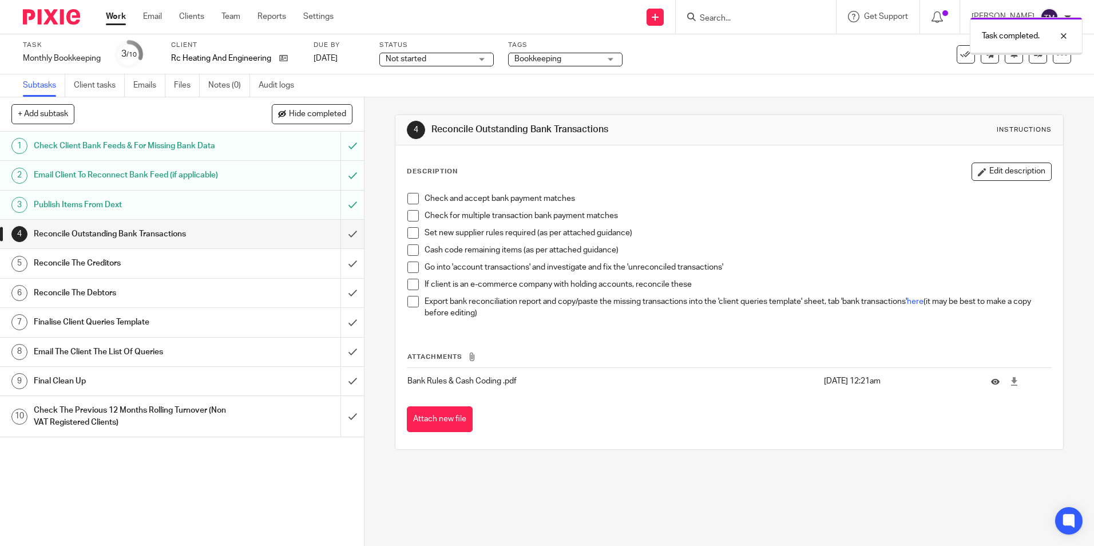
click at [339, 229] on input "submit" at bounding box center [182, 234] width 364 height 29
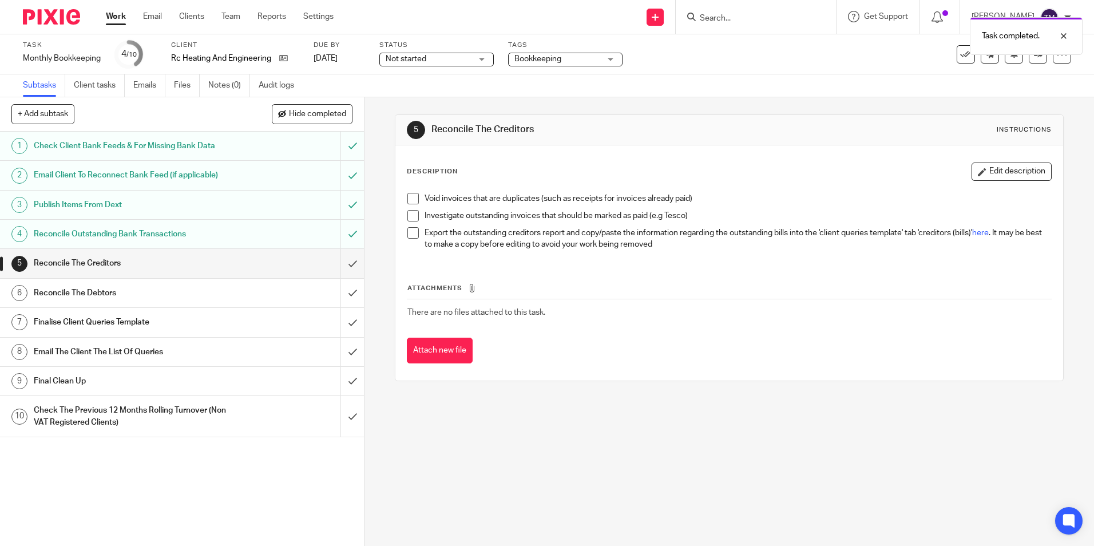
click at [285, 315] on div "Finalise Client Queries Template" at bounding box center [182, 322] width 296 height 17
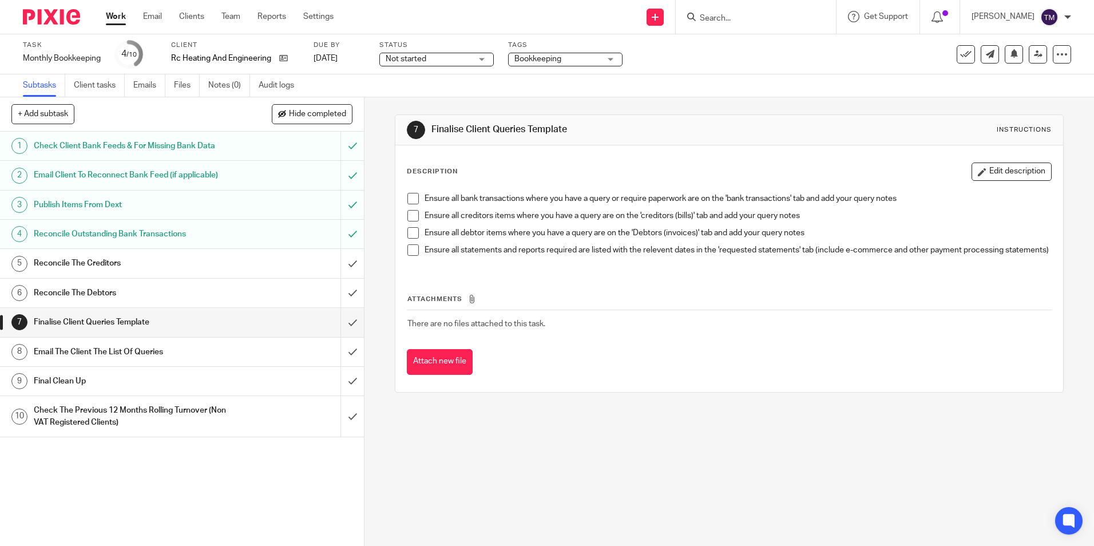
click at [199, 358] on h1 "Email The Client The List Of Queries" at bounding box center [132, 351] width 197 height 17
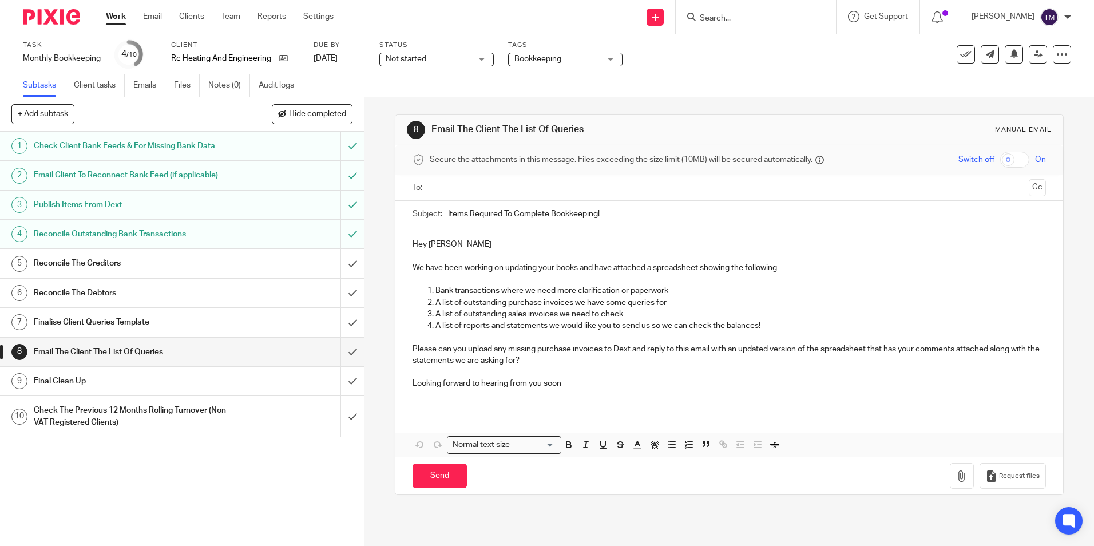
click at [479, 184] on input "text" at bounding box center [729, 187] width 590 height 13
click at [642, 220] on input "Items Required To Complete Bookkeeping!" at bounding box center [746, 217] width 597 height 26
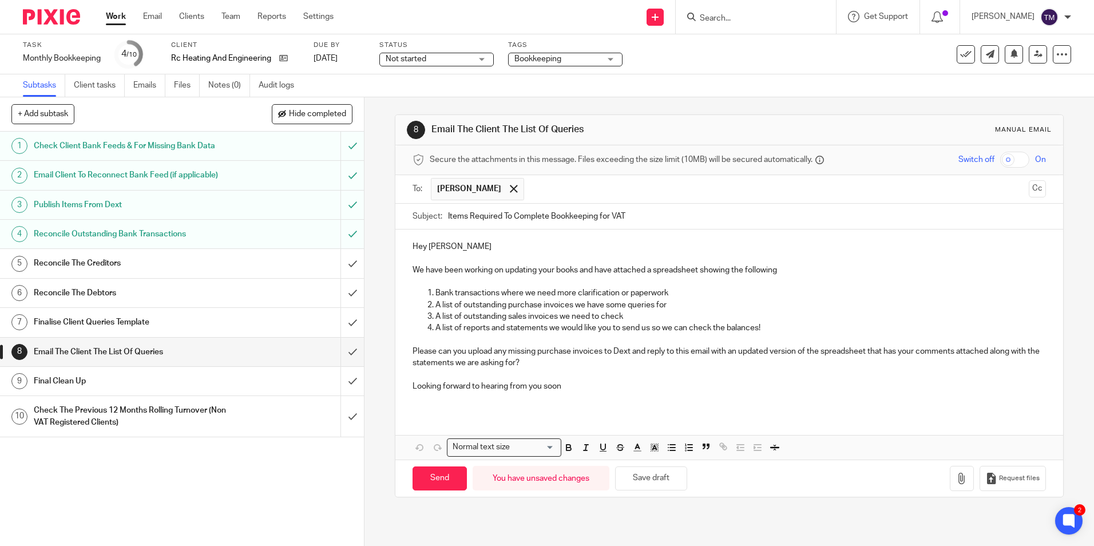
type input "Items Required To Complete Bookkeeping for VAT"
click at [624, 271] on p "We have been working on updating your books and have attached a spreadsheet sho…" at bounding box center [728, 269] width 633 height 11
click at [601, 270] on p "We have been working on updating your books and have attached a spreadsheet sho…" at bounding box center [728, 269] width 633 height 11
click at [601, 269] on p "We have been working on updating your books and have attached a spreadsheet sho…" at bounding box center [728, 269] width 633 height 11
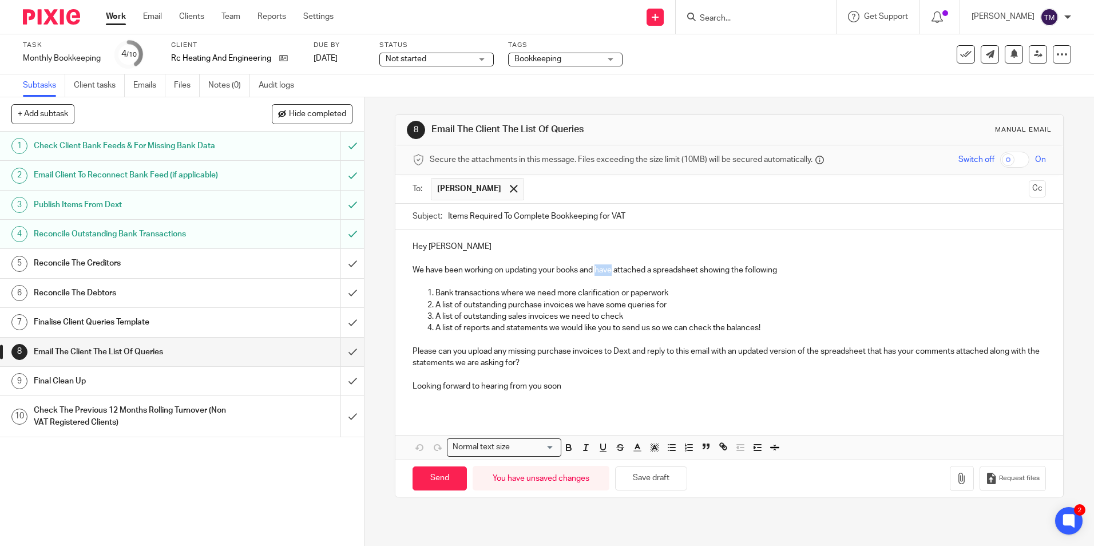
drag, startPoint x: 786, startPoint y: 272, endPoint x: 596, endPoint y: 275, distance: 190.0
click at [596, 275] on p "We have been working on updating your books and have attached a spreadsheet sho…" at bounding box center [728, 269] width 633 height 11
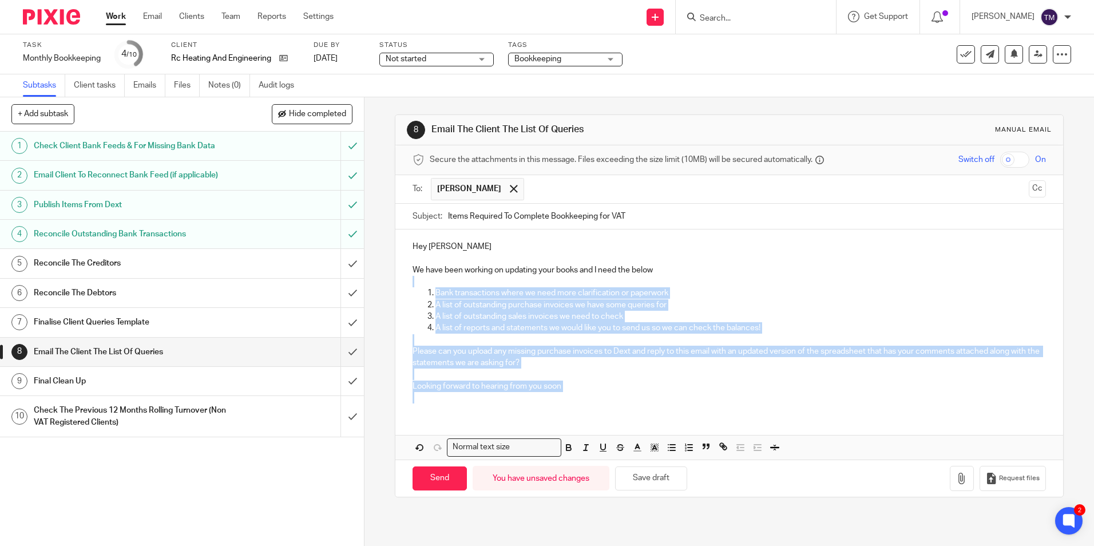
drag, startPoint x: 413, startPoint y: 287, endPoint x: 596, endPoint y: 402, distance: 215.7
click at [596, 402] on div "Hey Robert We have been working on updating your books and I need the below Ban…" at bounding box center [728, 320] width 667 height 182
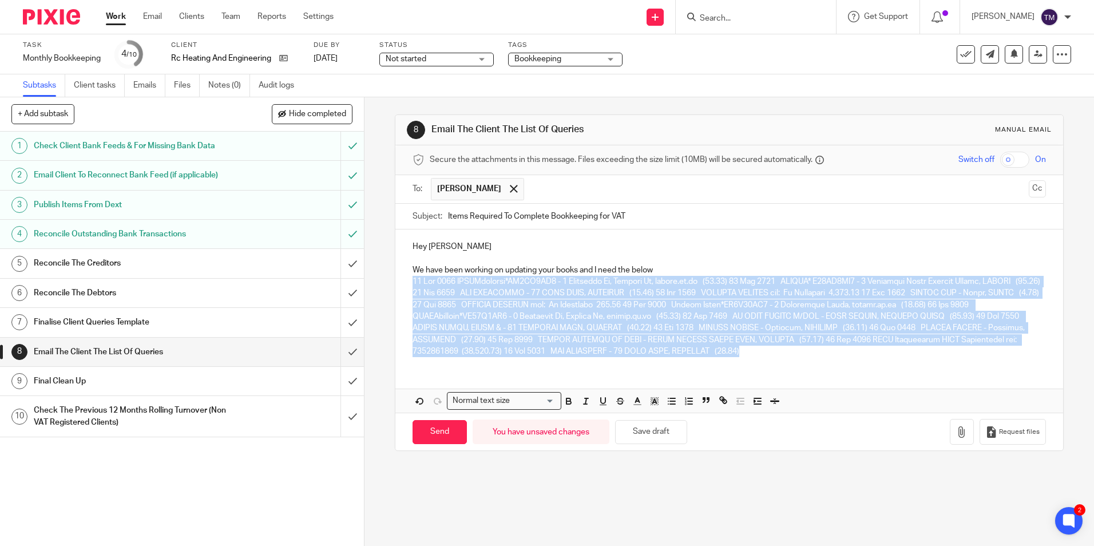
drag, startPoint x: 847, startPoint y: 356, endPoint x: 384, endPoint y: 283, distance: 468.1
click at [384, 283] on div "8 Email The Client The List Of Queries Manual email Secure the attachments in t…" at bounding box center [728, 321] width 729 height 449
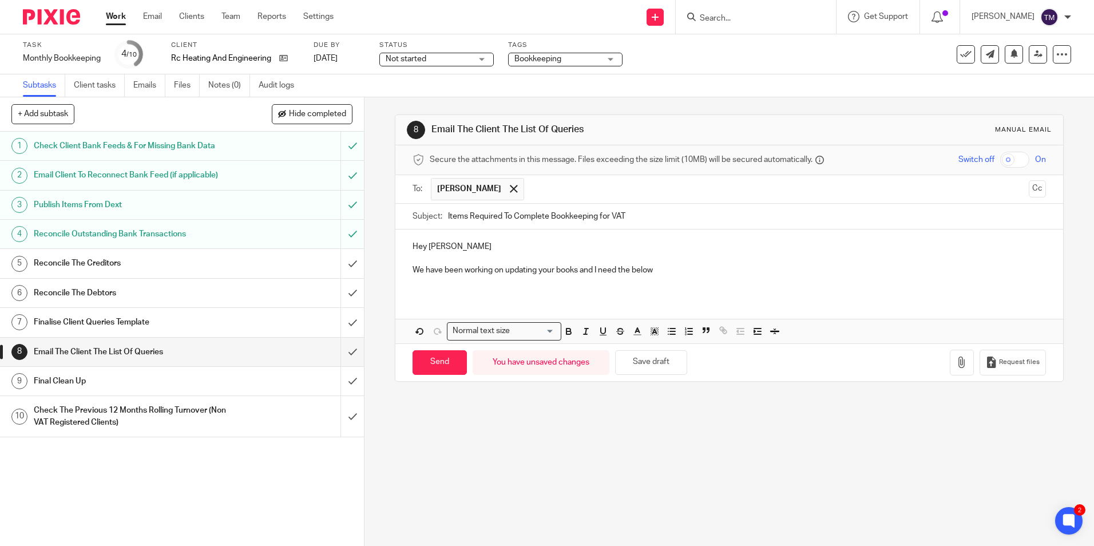
click at [417, 283] on p at bounding box center [728, 281] width 633 height 11
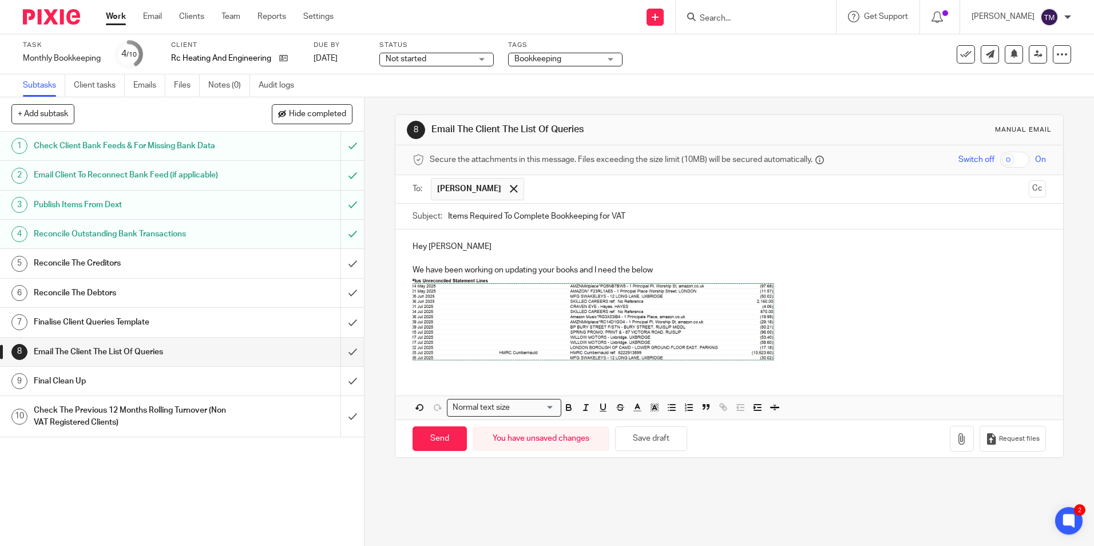
click at [773, 325] on img at bounding box center [598, 318] width 372 height 84
drag, startPoint x: 781, startPoint y: 362, endPoint x: 843, endPoint y: 384, distance: 65.7
click at [843, 384] on div "Hey Robert We have been working on updating your books and I need the below Att…" at bounding box center [728, 324] width 667 height 190
click at [449, 447] on input "Send" at bounding box center [439, 438] width 54 height 25
type input "Sent"
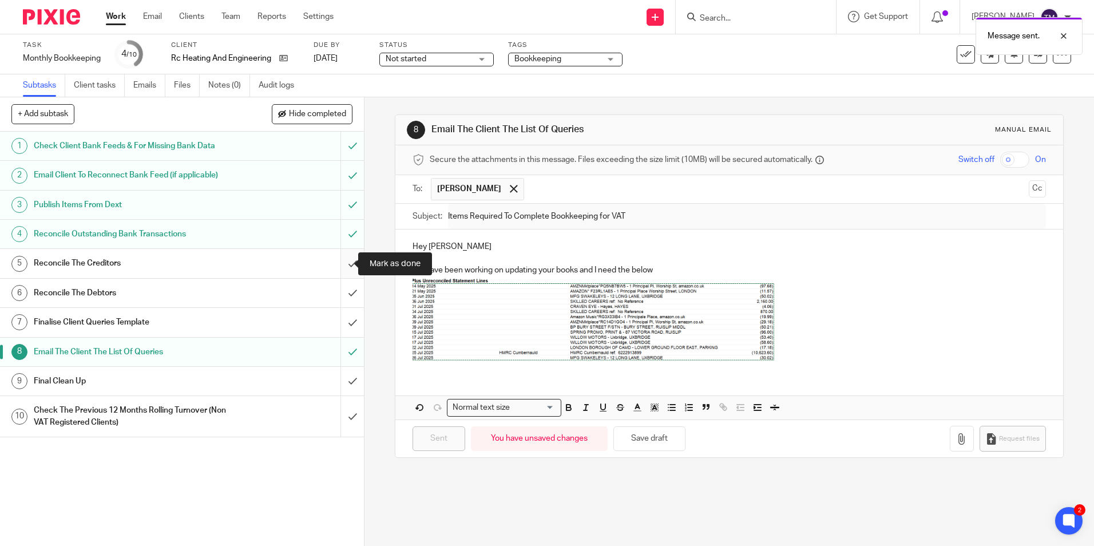
click at [342, 257] on input "submit" at bounding box center [182, 263] width 364 height 29
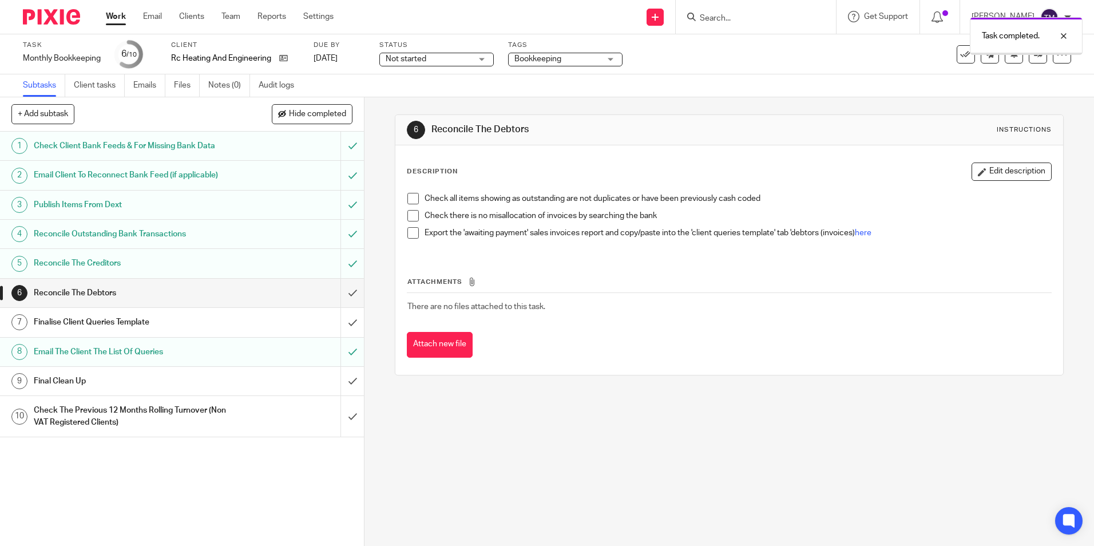
click at [336, 293] on input "submit" at bounding box center [182, 293] width 364 height 29
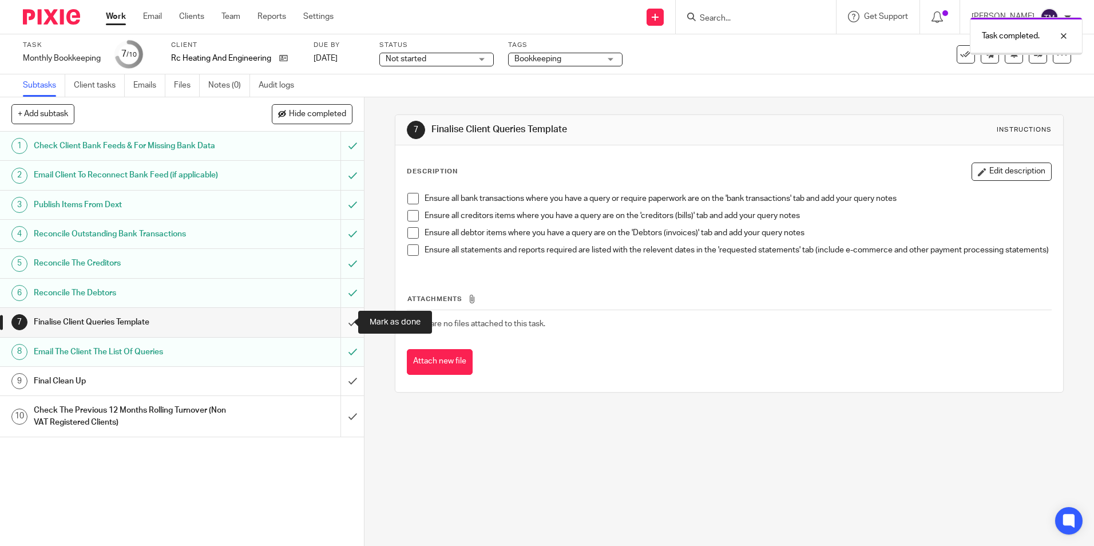
click at [340, 324] on input "submit" at bounding box center [182, 322] width 364 height 29
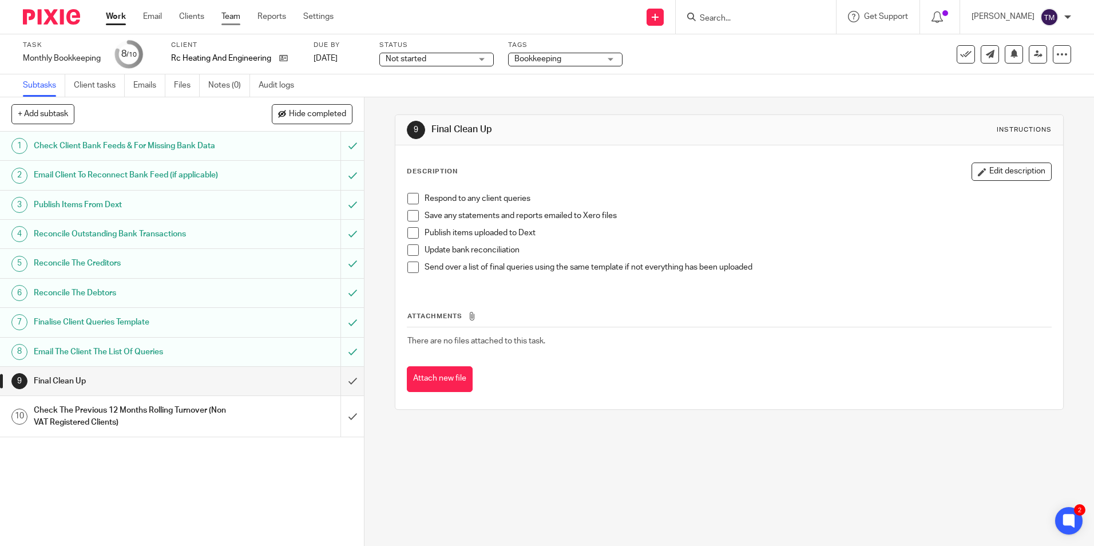
click at [238, 19] on link "Team" at bounding box center [230, 16] width 19 height 11
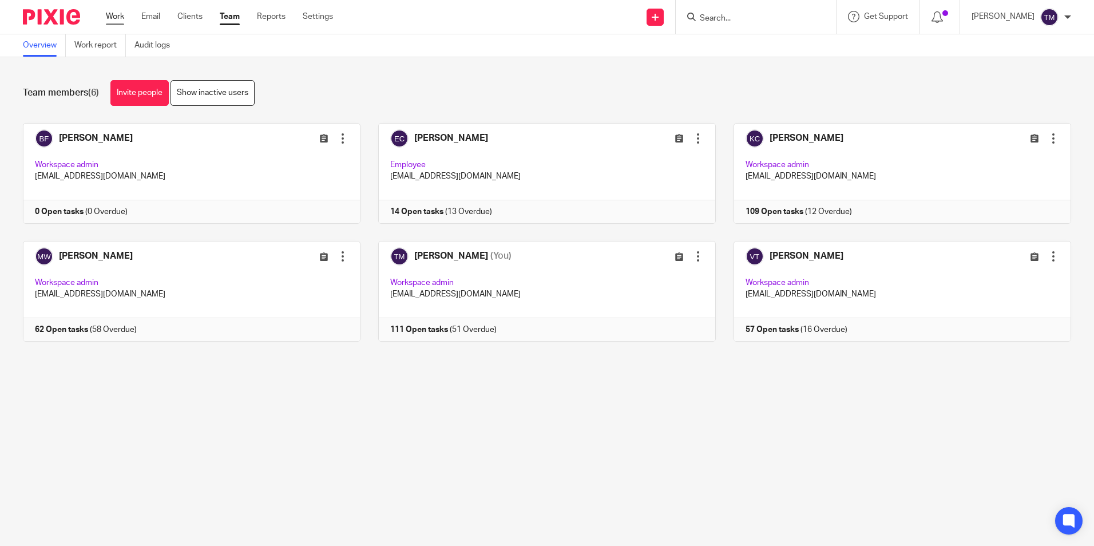
click at [120, 19] on link "Work" at bounding box center [115, 16] width 18 height 11
click at [106, 46] on link "Work report" at bounding box center [99, 45] width 51 height 22
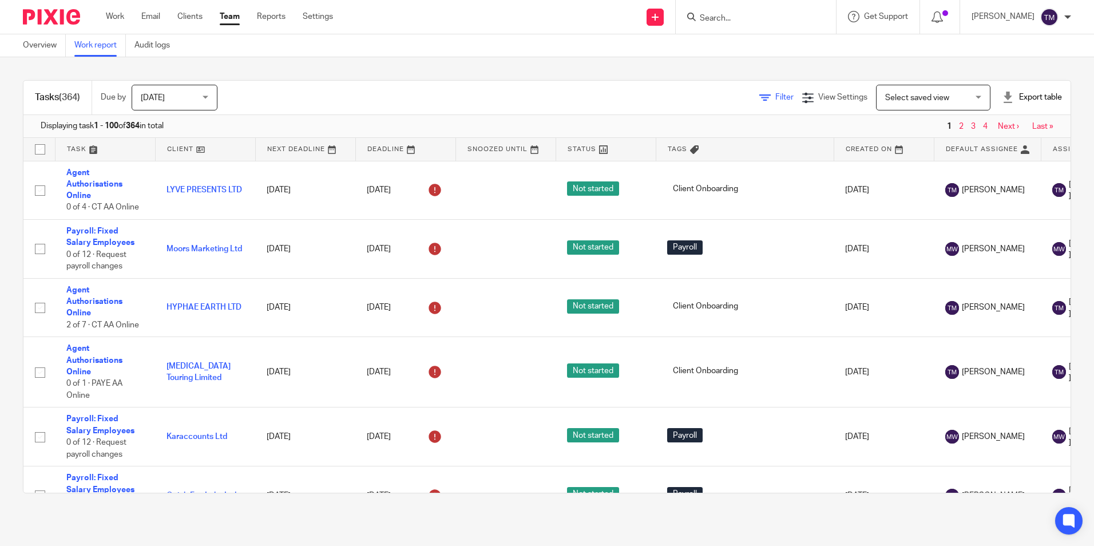
click at [775, 98] on span "Filter" at bounding box center [784, 97] width 18 height 8
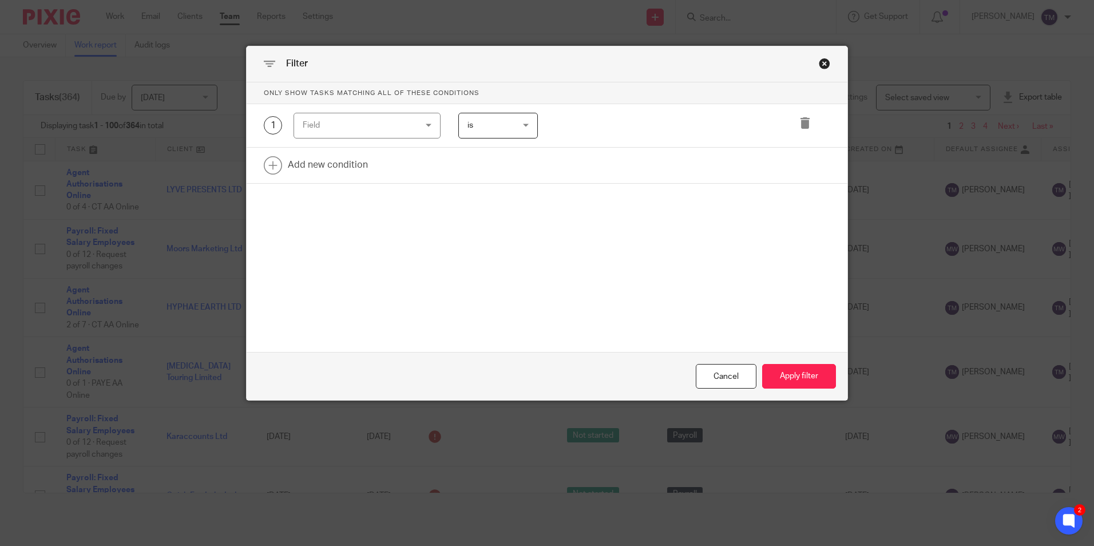
click at [331, 135] on div "Field" at bounding box center [358, 125] width 110 height 24
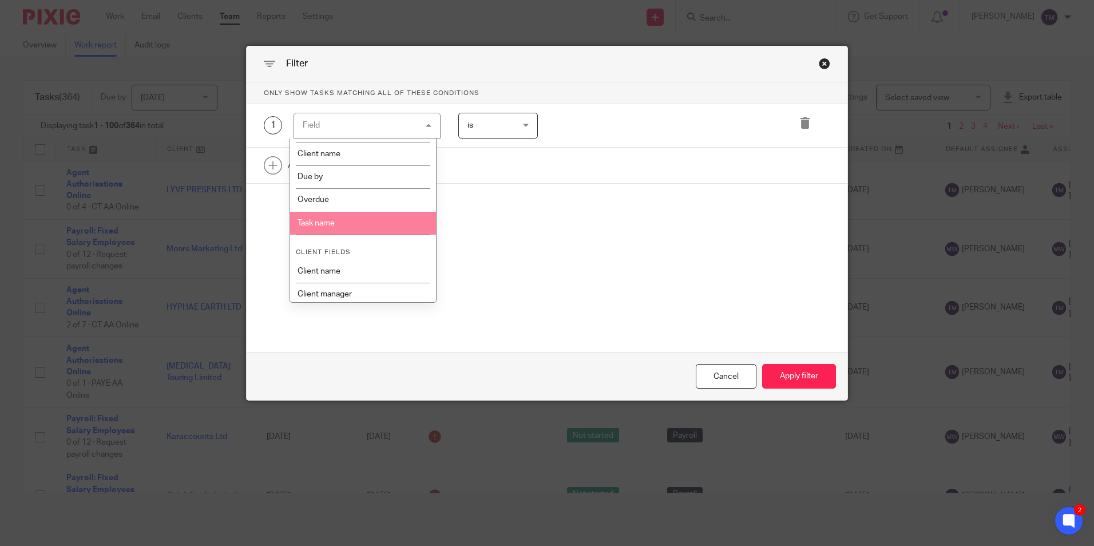
click at [370, 228] on li "Task name" at bounding box center [363, 223] width 146 height 23
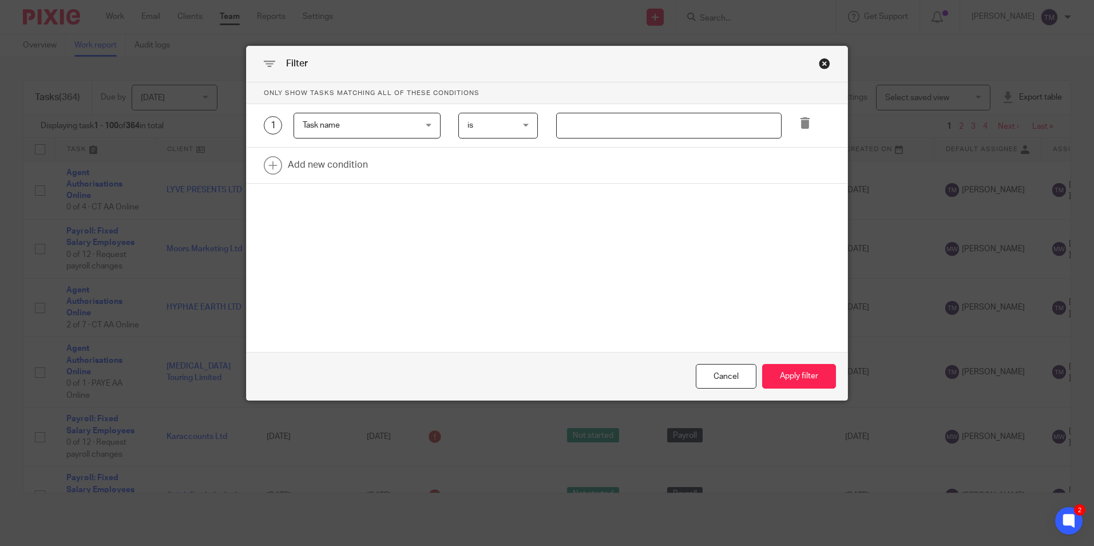
click at [601, 125] on input "text" at bounding box center [668, 126] width 225 height 26
type input "cis"
click at [775, 374] on button "Apply filter" at bounding box center [799, 376] width 74 height 25
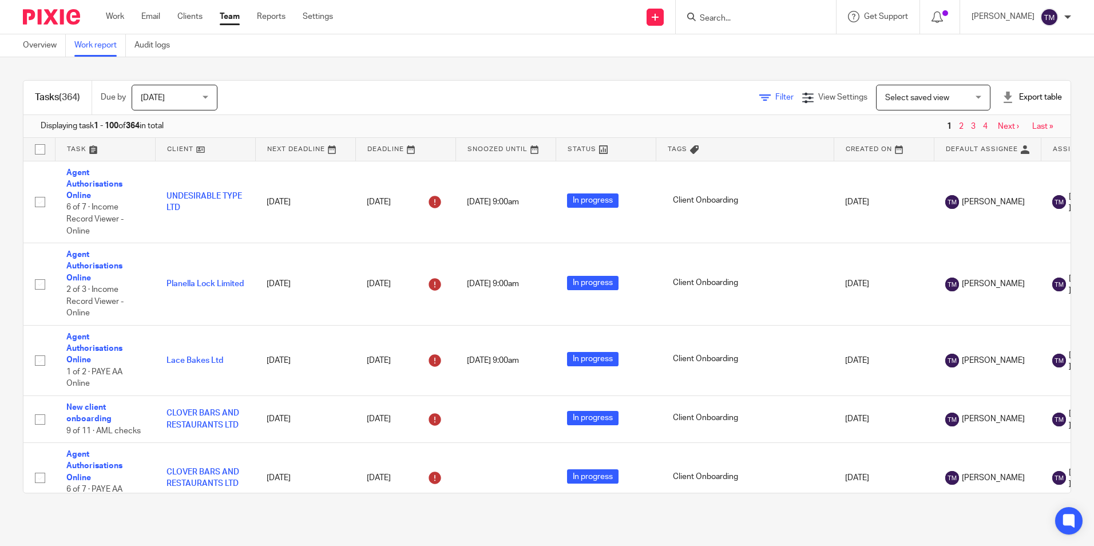
click at [759, 101] on link "Filter" at bounding box center [776, 97] width 34 height 8
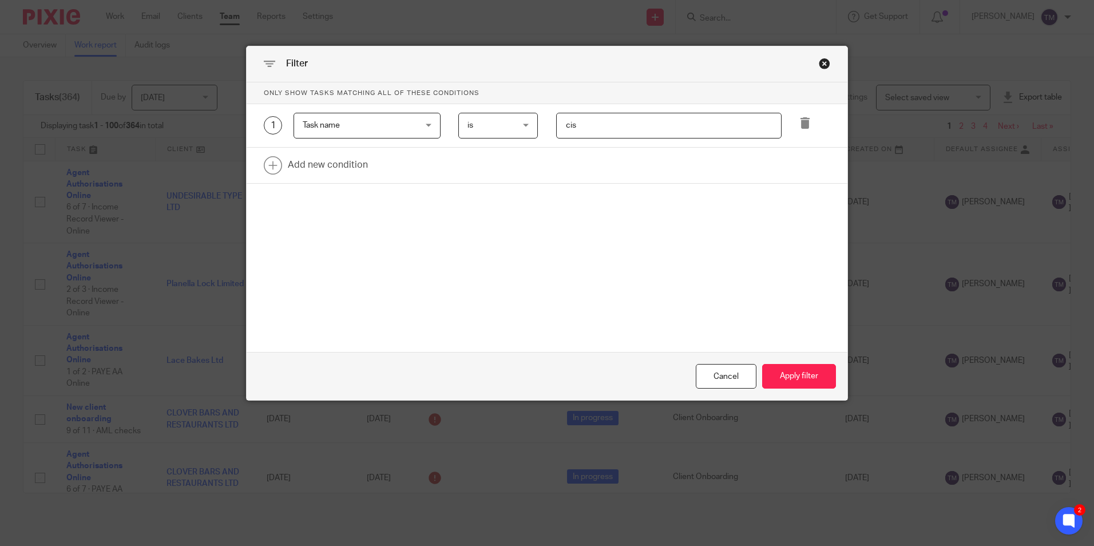
click at [395, 130] on span "Task name" at bounding box center [358, 125] width 110 height 24
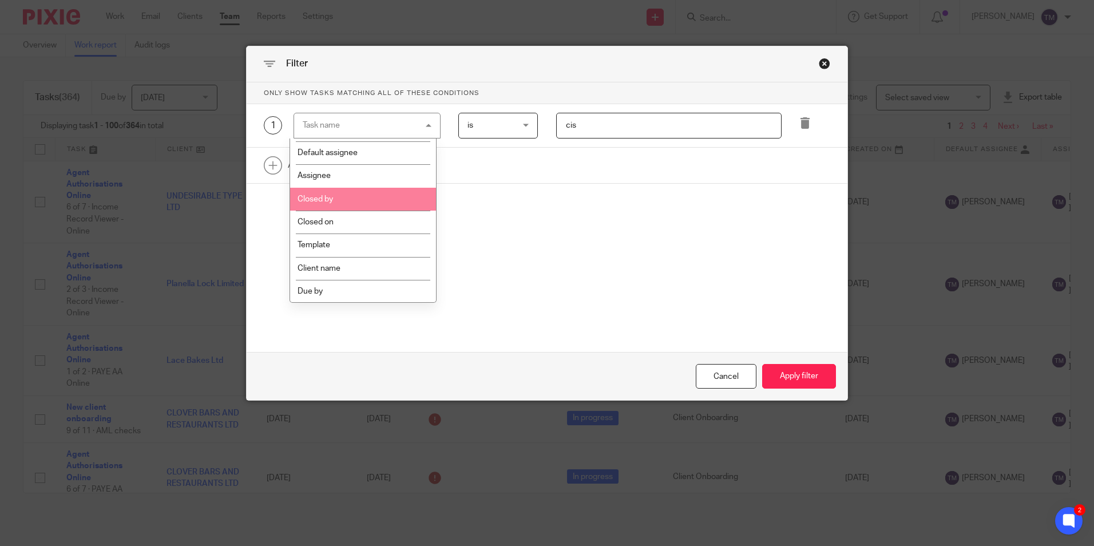
scroll to position [172, 0]
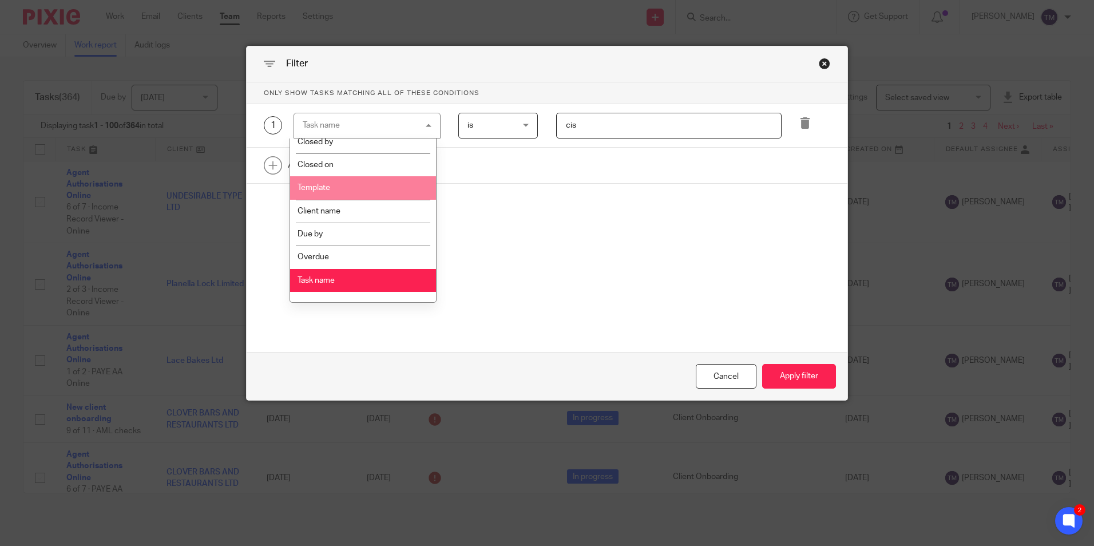
click at [387, 191] on li "Template" at bounding box center [363, 187] width 146 height 23
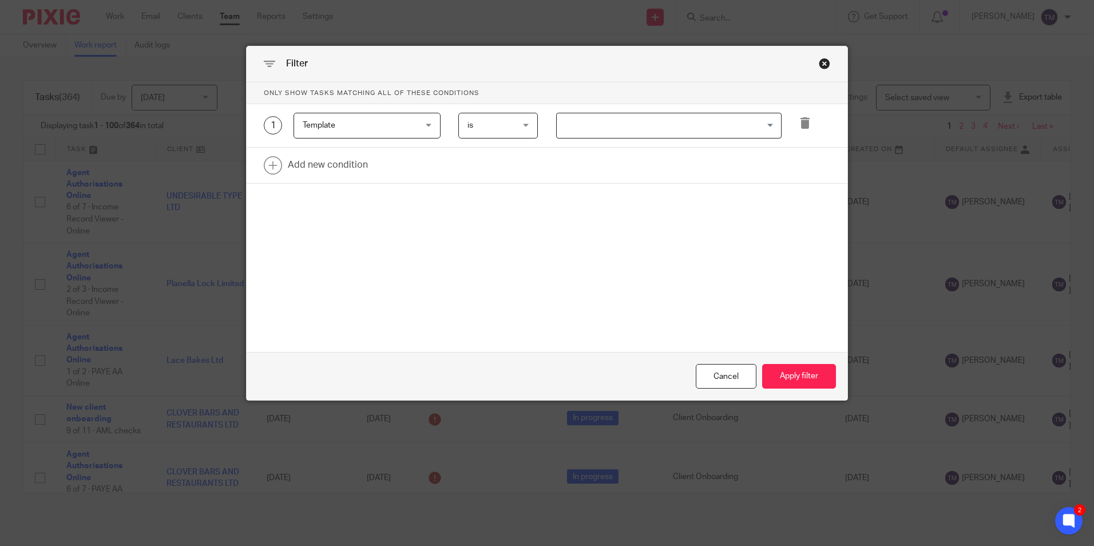
click at [577, 133] on input "Search for option" at bounding box center [666, 126] width 217 height 20
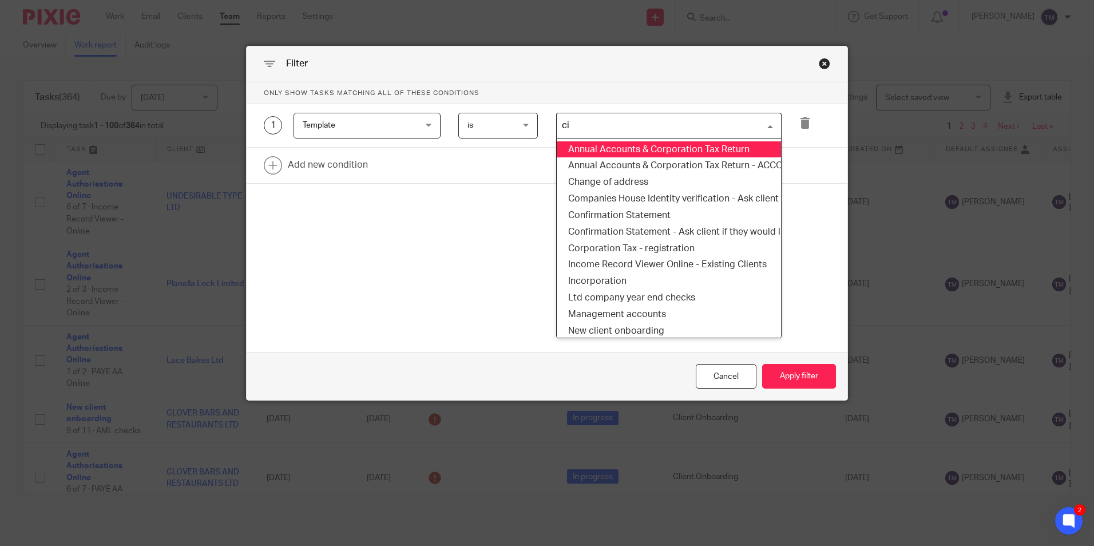
type input "cis"
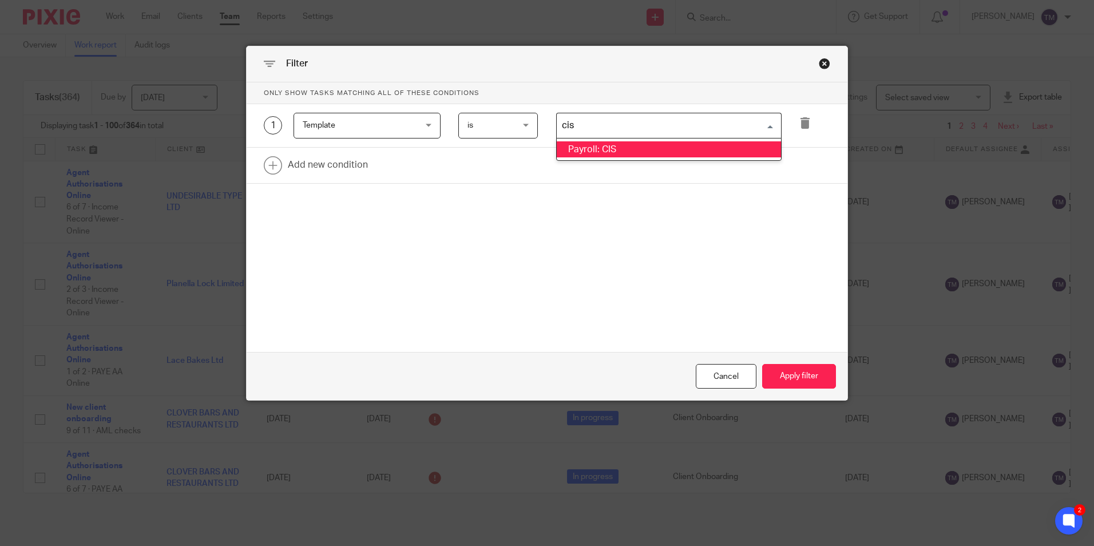
click at [585, 144] on li "Payroll: CIS" at bounding box center [669, 149] width 224 height 17
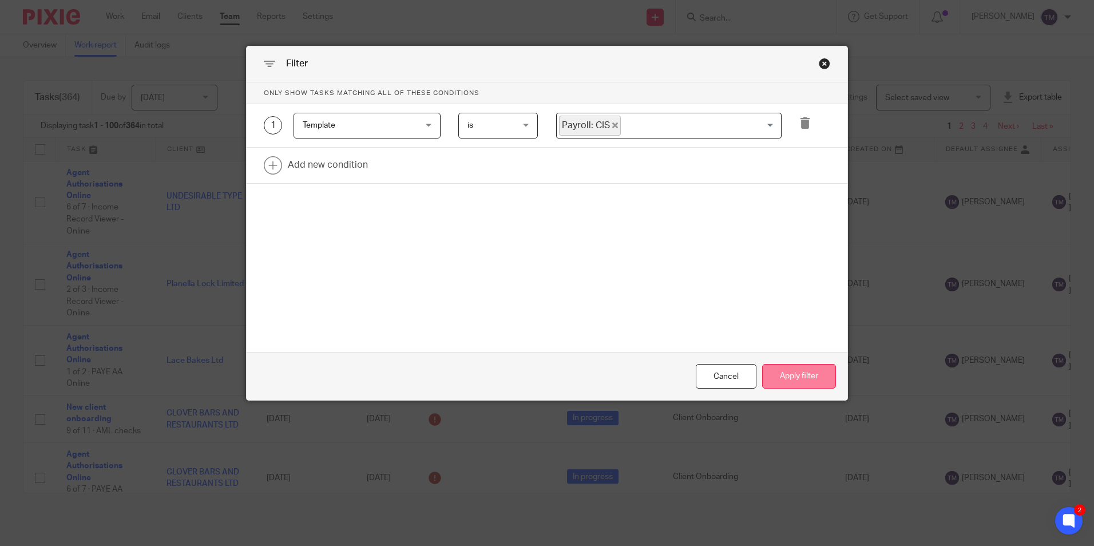
click at [795, 374] on button "Apply filter" at bounding box center [799, 376] width 74 height 25
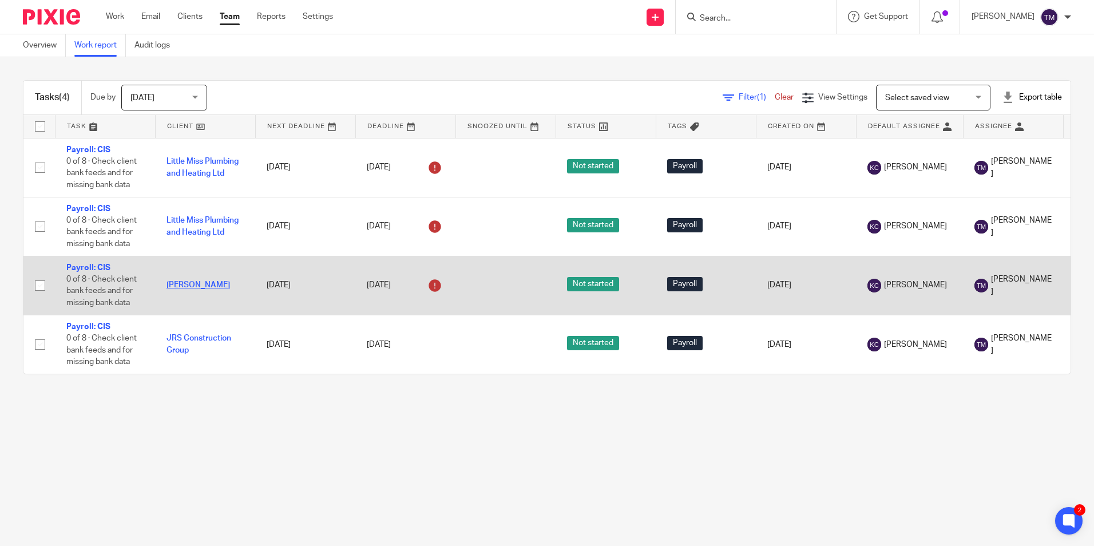
click at [204, 283] on link "[PERSON_NAME]" at bounding box center [198, 285] width 64 height 8
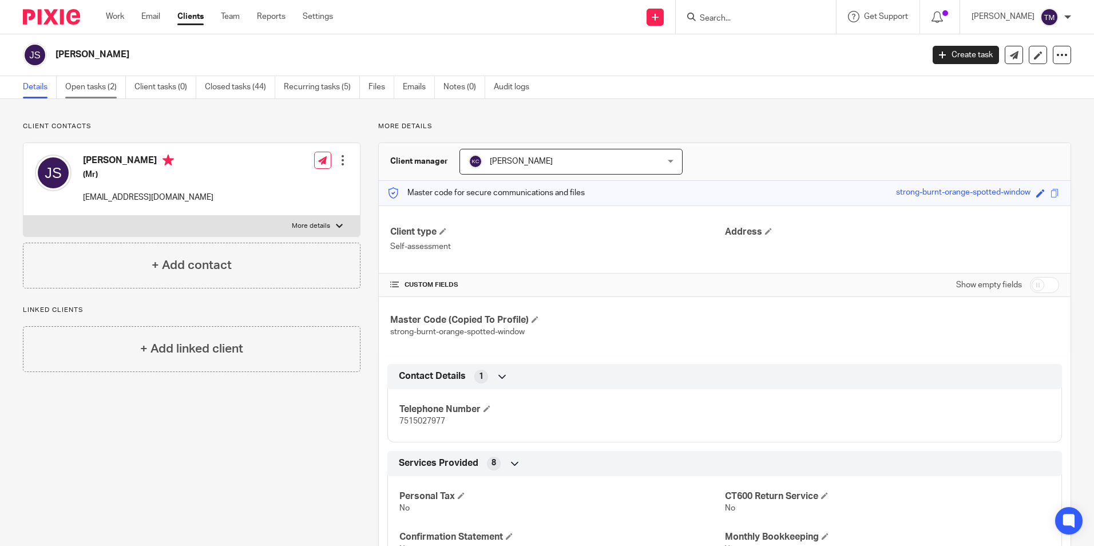
click at [87, 88] on link "Open tasks (2)" at bounding box center [95, 87] width 61 height 22
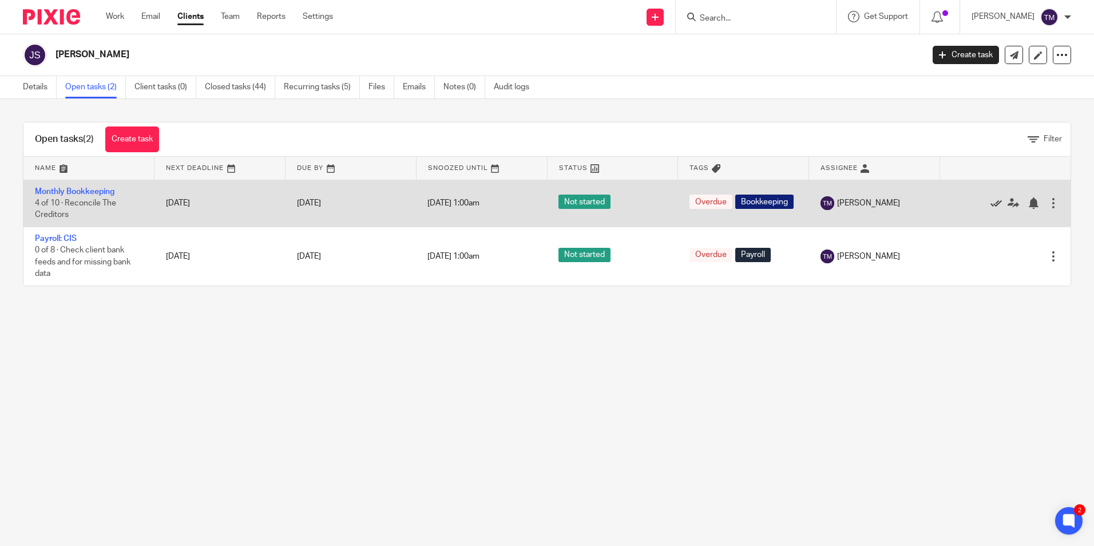
click at [990, 201] on icon at bounding box center [995, 202] width 11 height 11
